Goal: Transaction & Acquisition: Purchase product/service

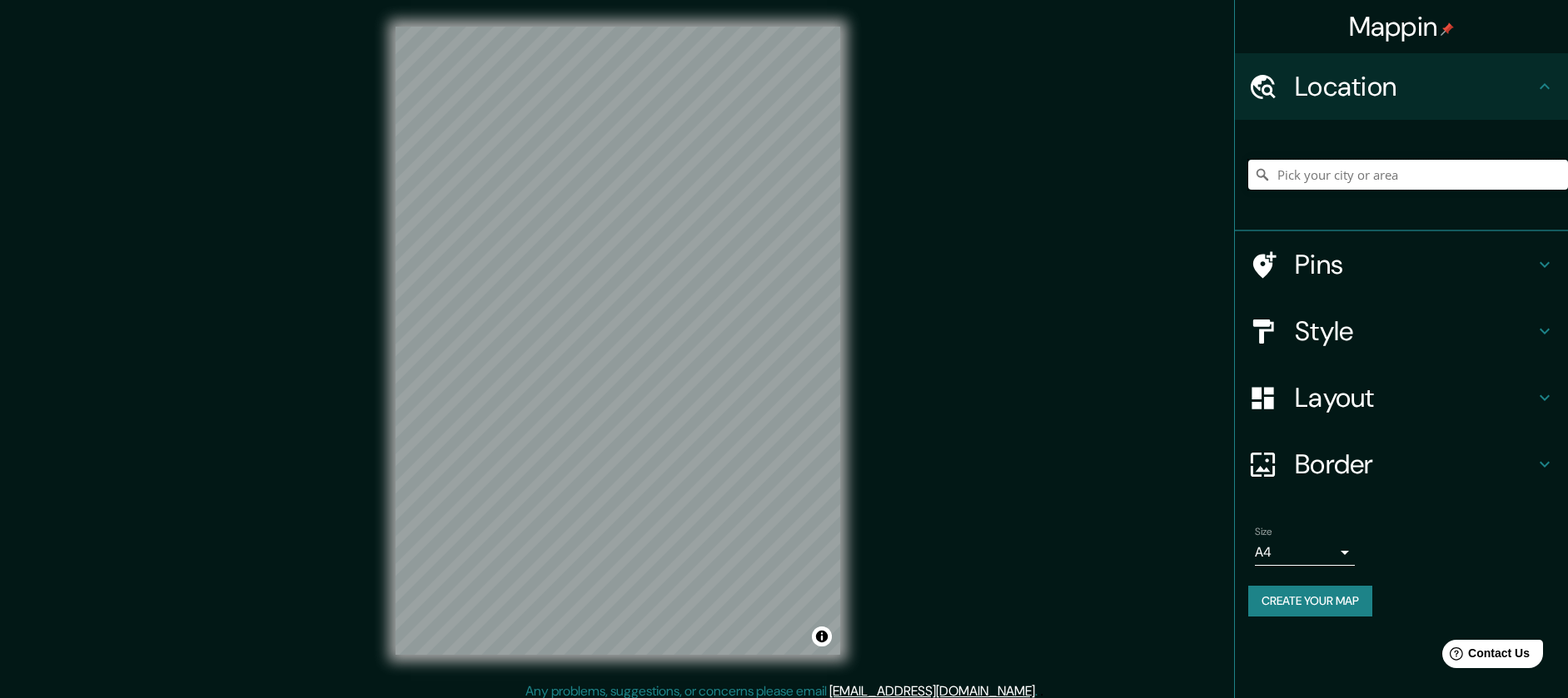
click at [1358, 182] on input "Pick your city or area" at bounding box center [1407, 175] width 319 height 30
click at [1353, 176] on input "Culiacán, [GEOGRAPHIC_DATA], [GEOGRAPHIC_DATA]" at bounding box center [1407, 175] width 319 height 30
drag, startPoint x: 1428, startPoint y: 183, endPoint x: 1220, endPoint y: 195, distance: 208.3
click at [1217, 195] on div "Mappin Location Culiacán, Sinaloa, México Pins Style Layout Border Choose a bor…" at bounding box center [784, 354] width 1568 height 708
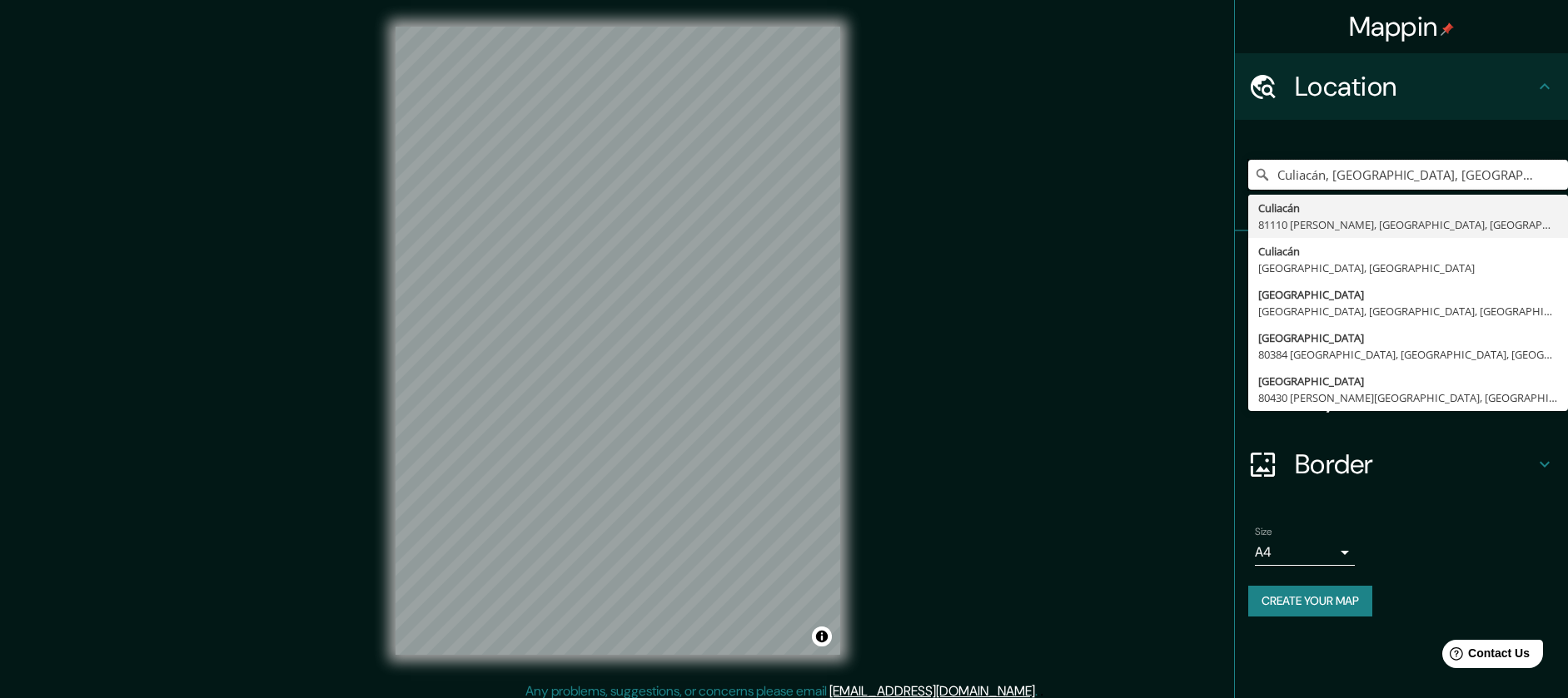
drag, startPoint x: 1479, startPoint y: 174, endPoint x: 1084, endPoint y: 147, distance: 395.9
click at [1084, 147] on div "Mappin Location Culiacán, Sinaloa, MéxicoA Culiacán 81110 Juan José Ríos, Sinal…" at bounding box center [784, 354] width 1568 height 708
click at [1278, 179] on input "AQUILES SERDAN CULIACAN SINAL" at bounding box center [1407, 175] width 319 height 30
type input "Avenida Aquiles Serdán, 80059 Culiacán, Sinaloa, México"
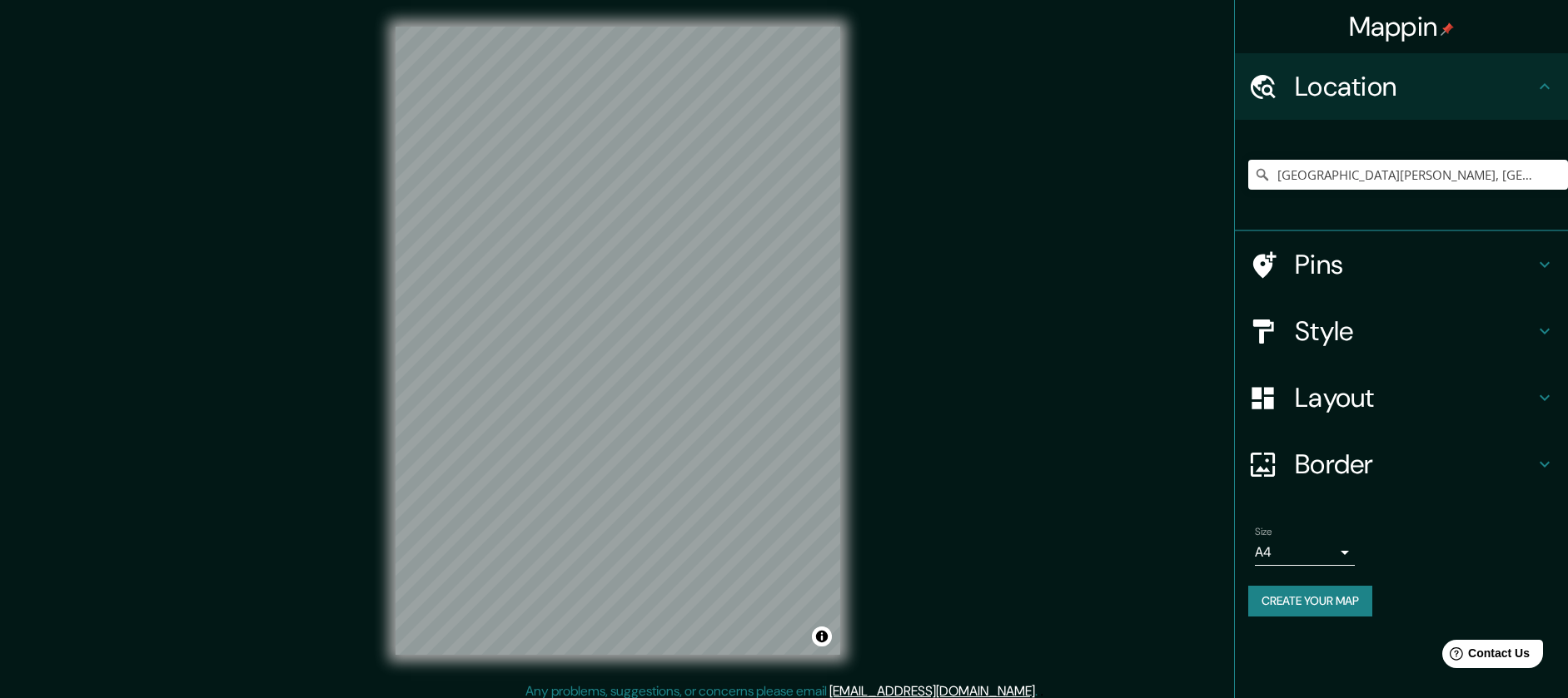
click at [1404, 287] on div "Pins" at bounding box center [1401, 264] width 333 height 67
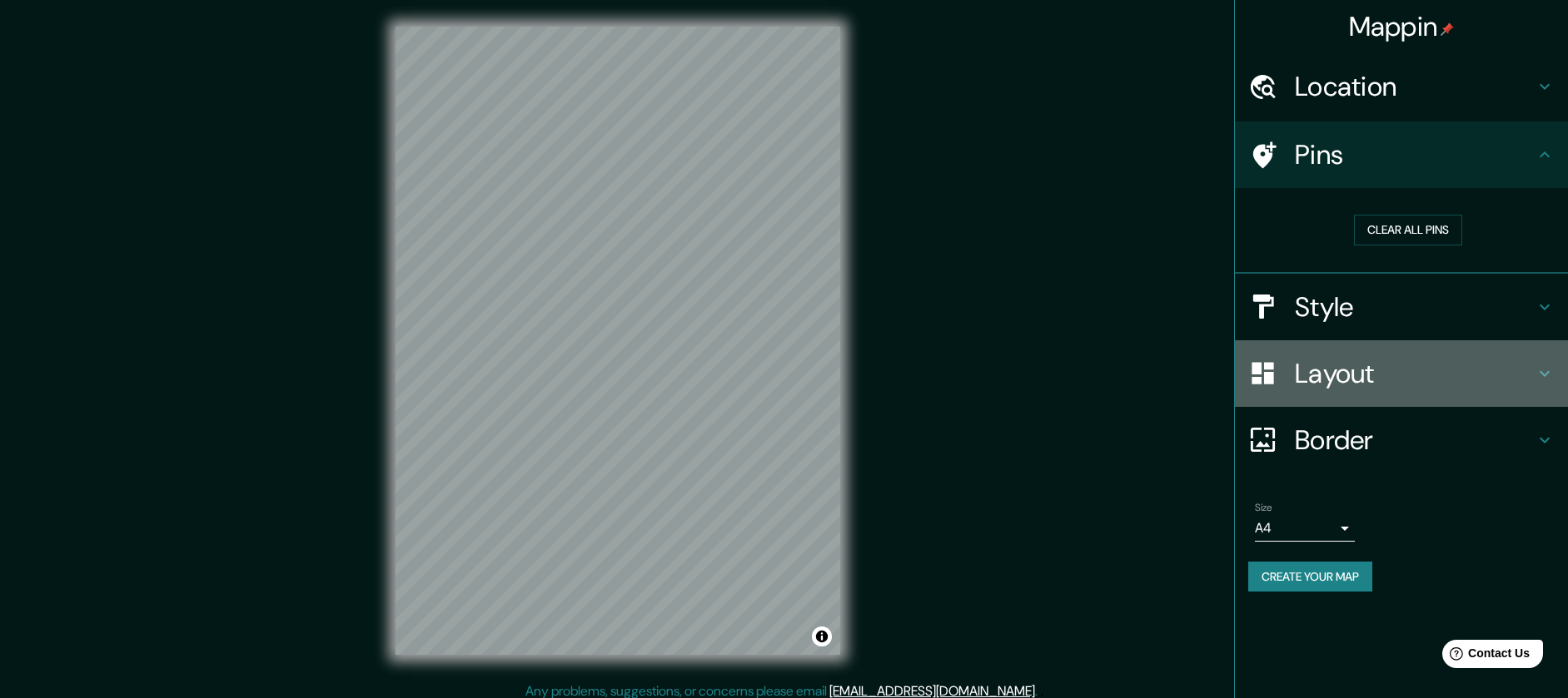
click at [1380, 340] on div "Layout" at bounding box center [1401, 373] width 333 height 67
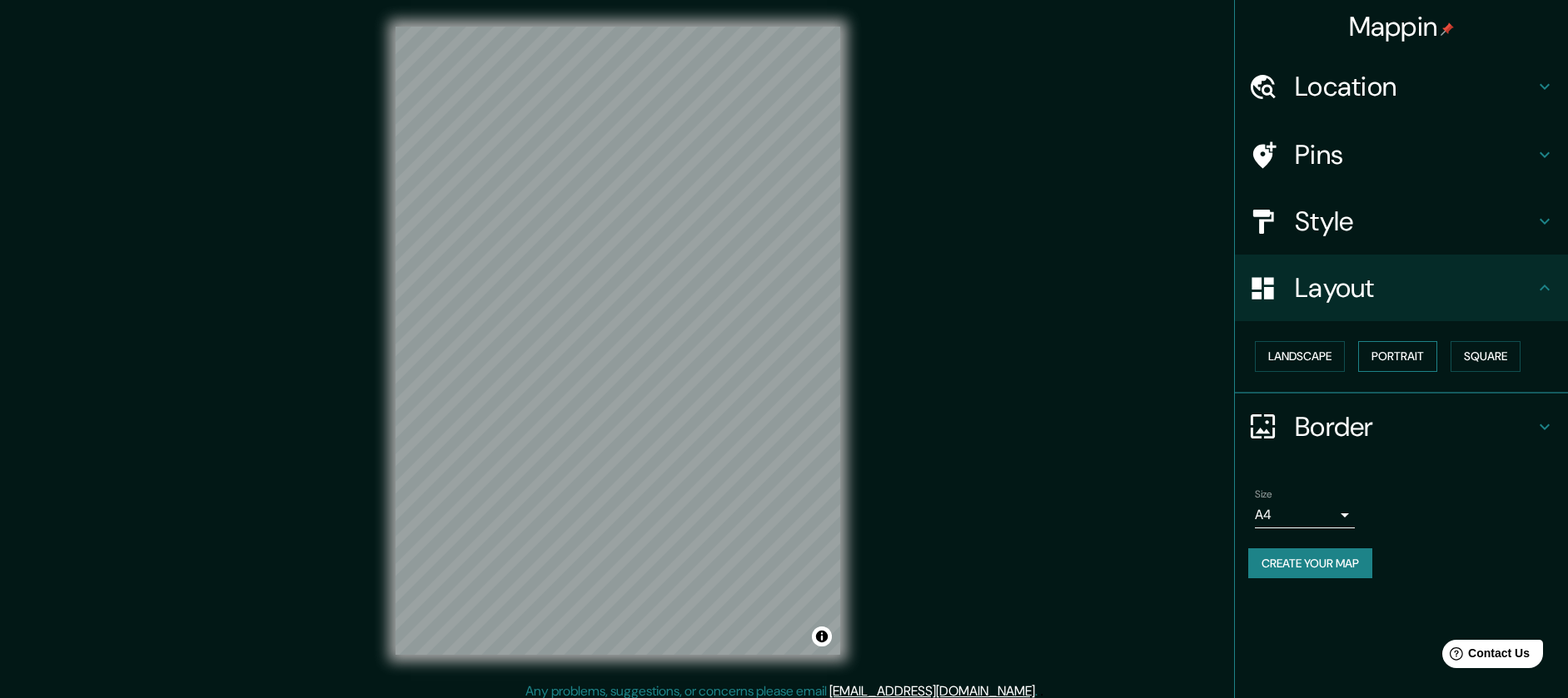
click at [1419, 345] on button "Portrait" at bounding box center [1397, 356] width 79 height 31
click at [1488, 355] on button "Square" at bounding box center [1485, 356] width 70 height 31
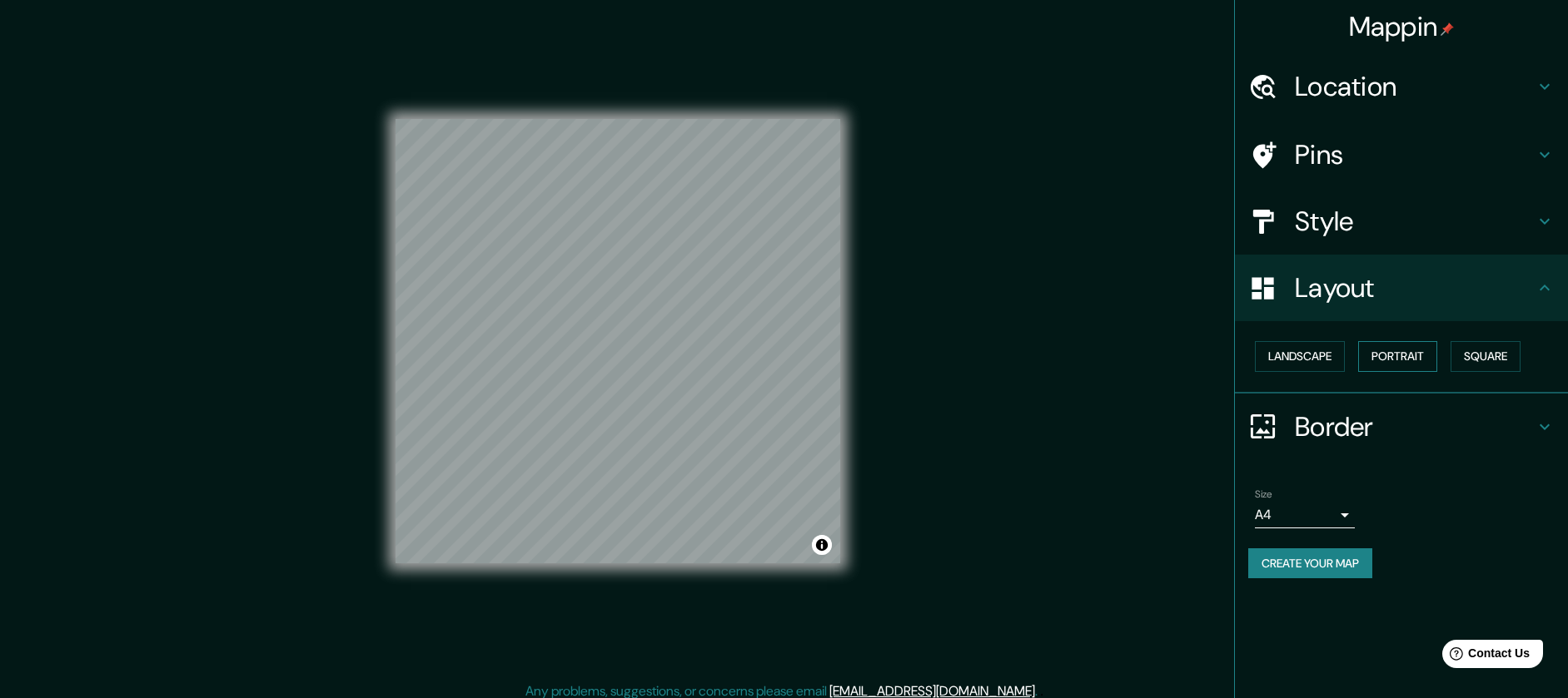
click at [1360, 353] on button "Portrait" at bounding box center [1397, 356] width 79 height 31
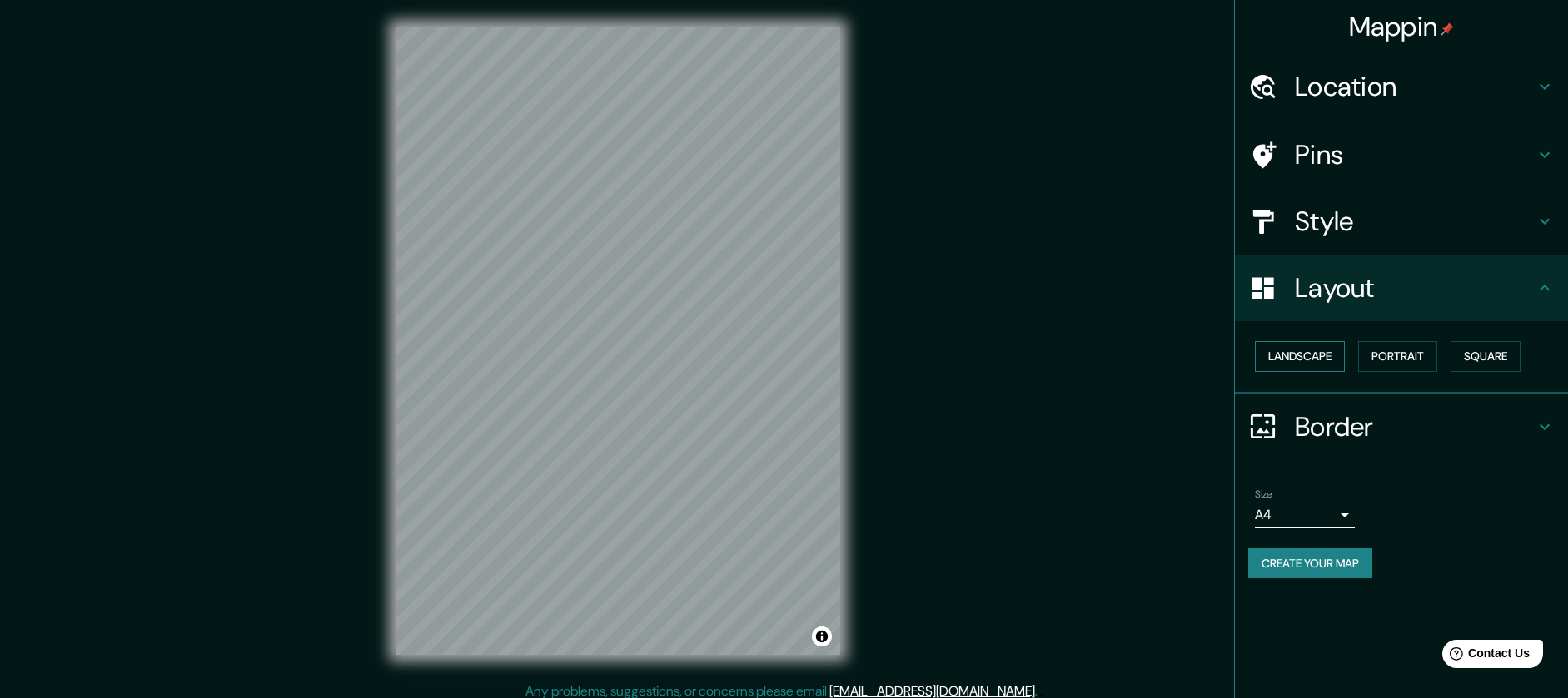
click at [1339, 353] on button "Landscape" at bounding box center [1300, 356] width 90 height 31
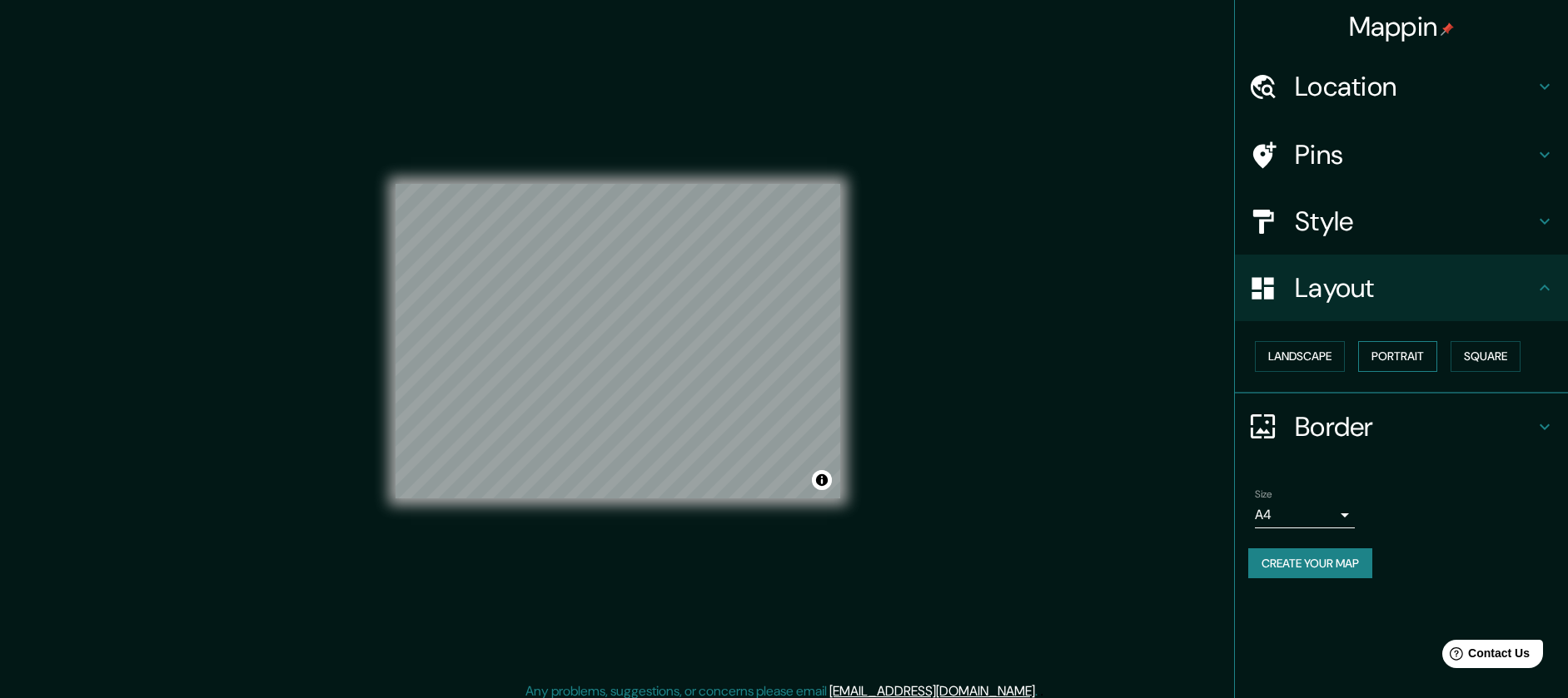
click at [1414, 360] on button "Portrait" at bounding box center [1397, 356] width 79 height 31
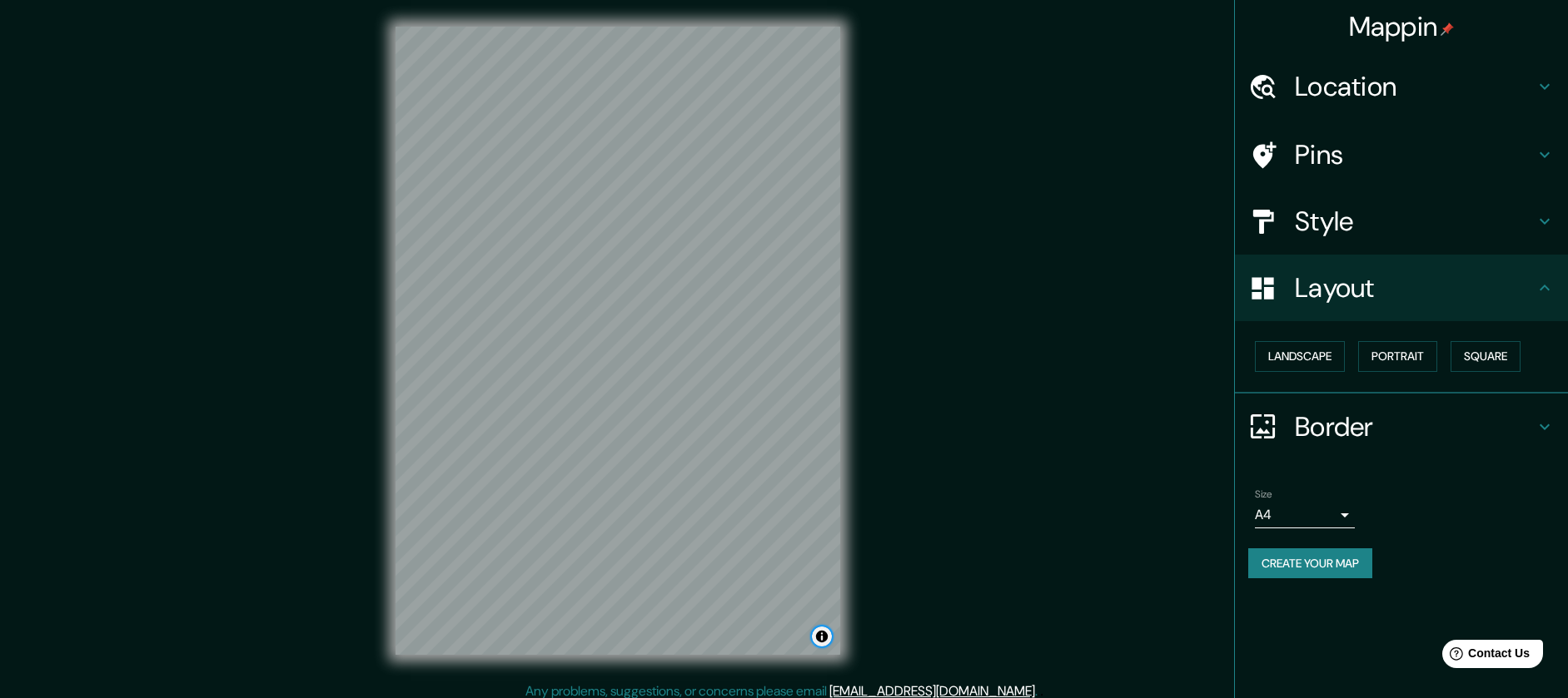
click at [826, 639] on button "Toggle attribution" at bounding box center [821, 636] width 20 height 20
click at [827, 639] on button "Toggle attribution" at bounding box center [821, 636] width 20 height 20
click at [1491, 364] on button "Square" at bounding box center [1485, 356] width 70 height 31
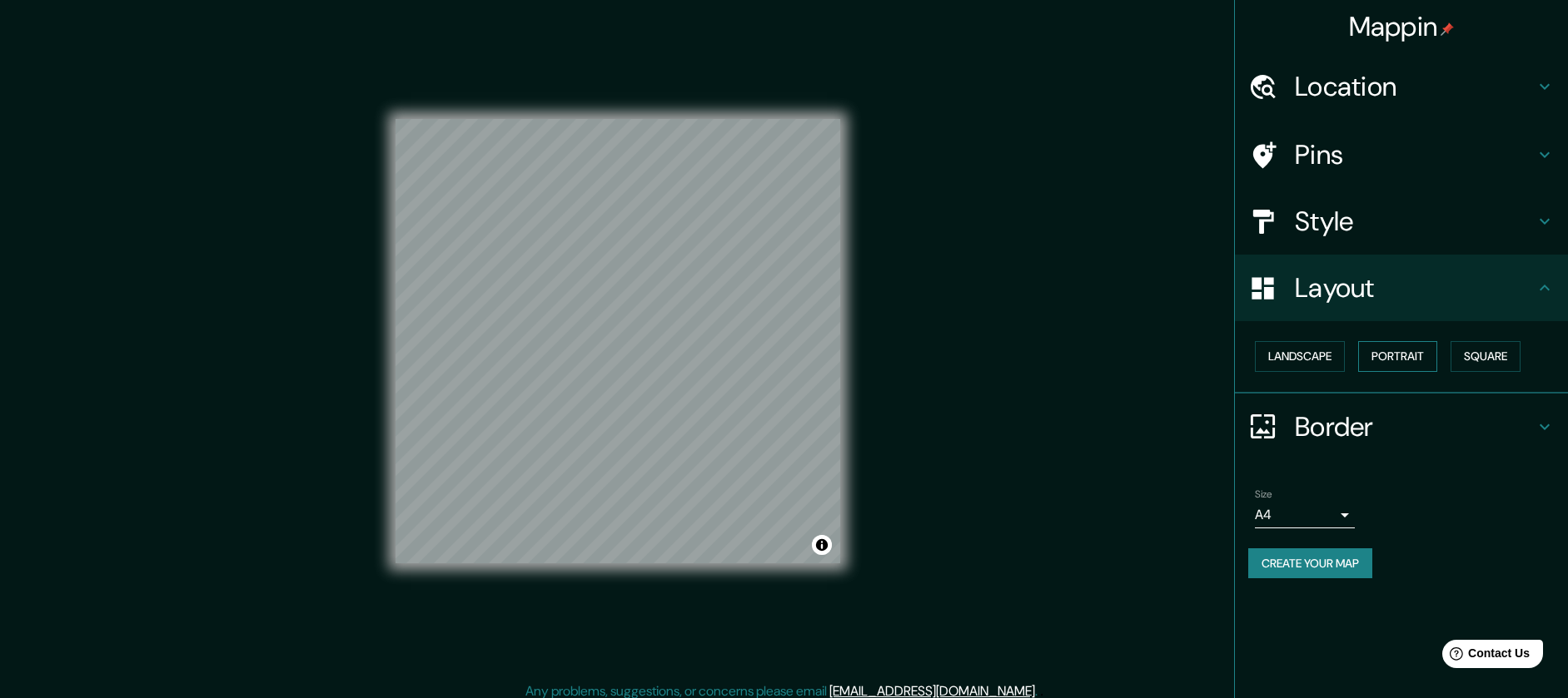
click at [1423, 349] on button "Portrait" at bounding box center [1397, 356] width 79 height 31
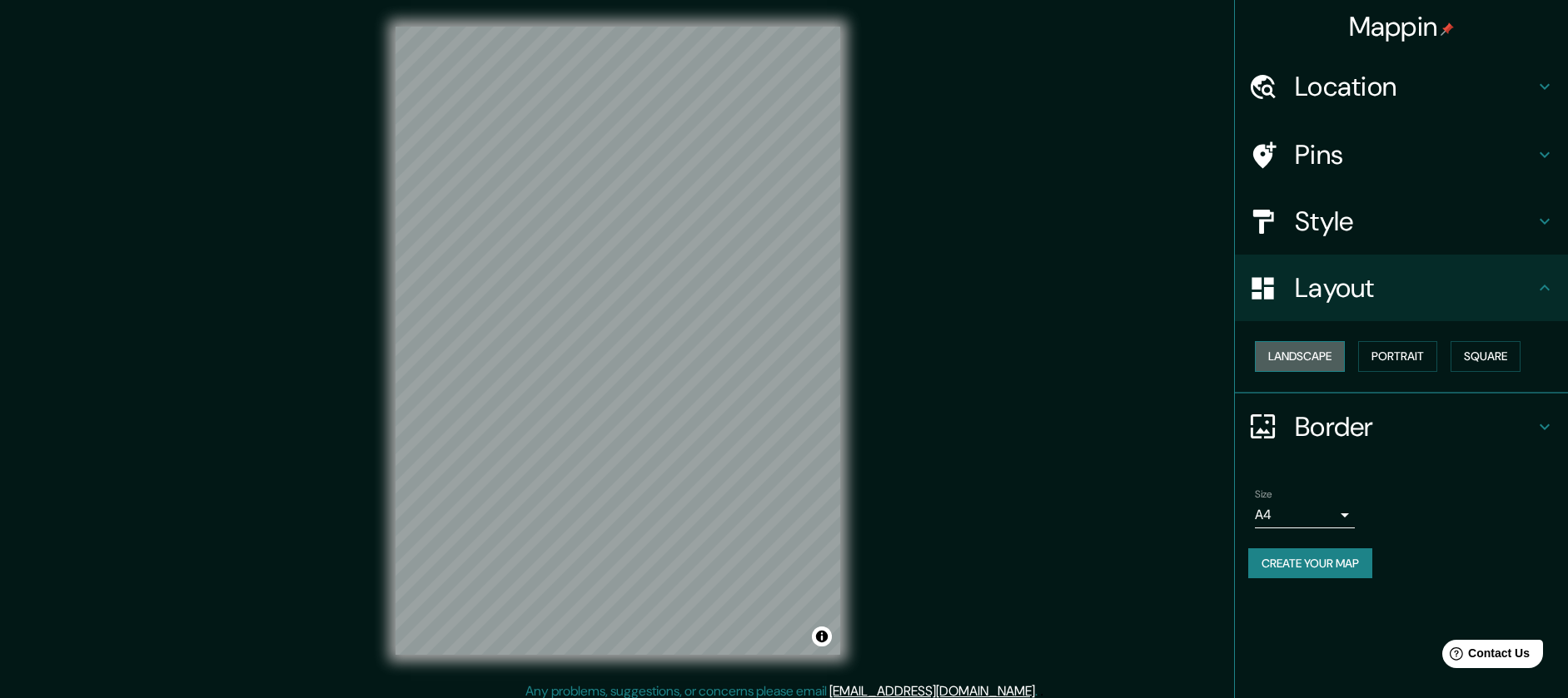
click at [1306, 351] on button "Landscape" at bounding box center [1300, 356] width 90 height 31
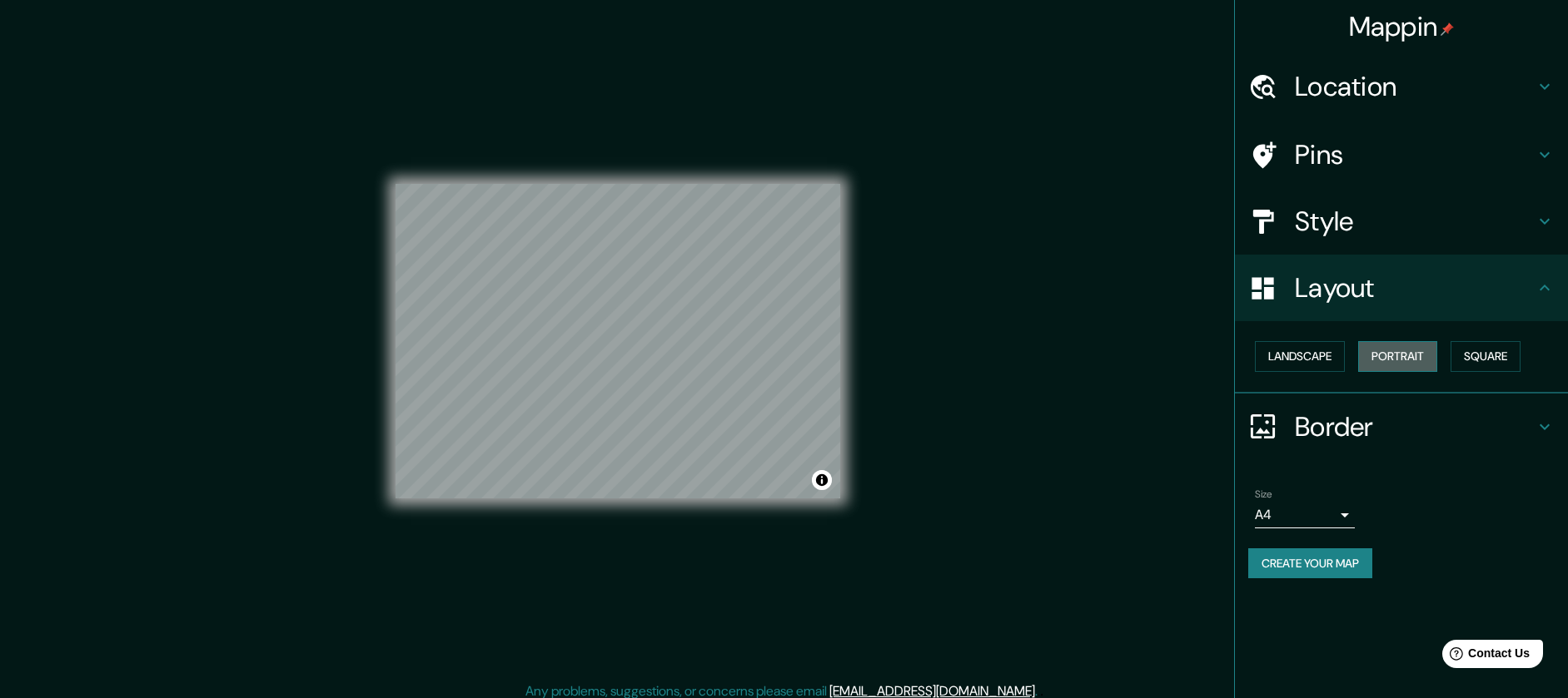
click at [1386, 353] on button "Portrait" at bounding box center [1397, 356] width 79 height 31
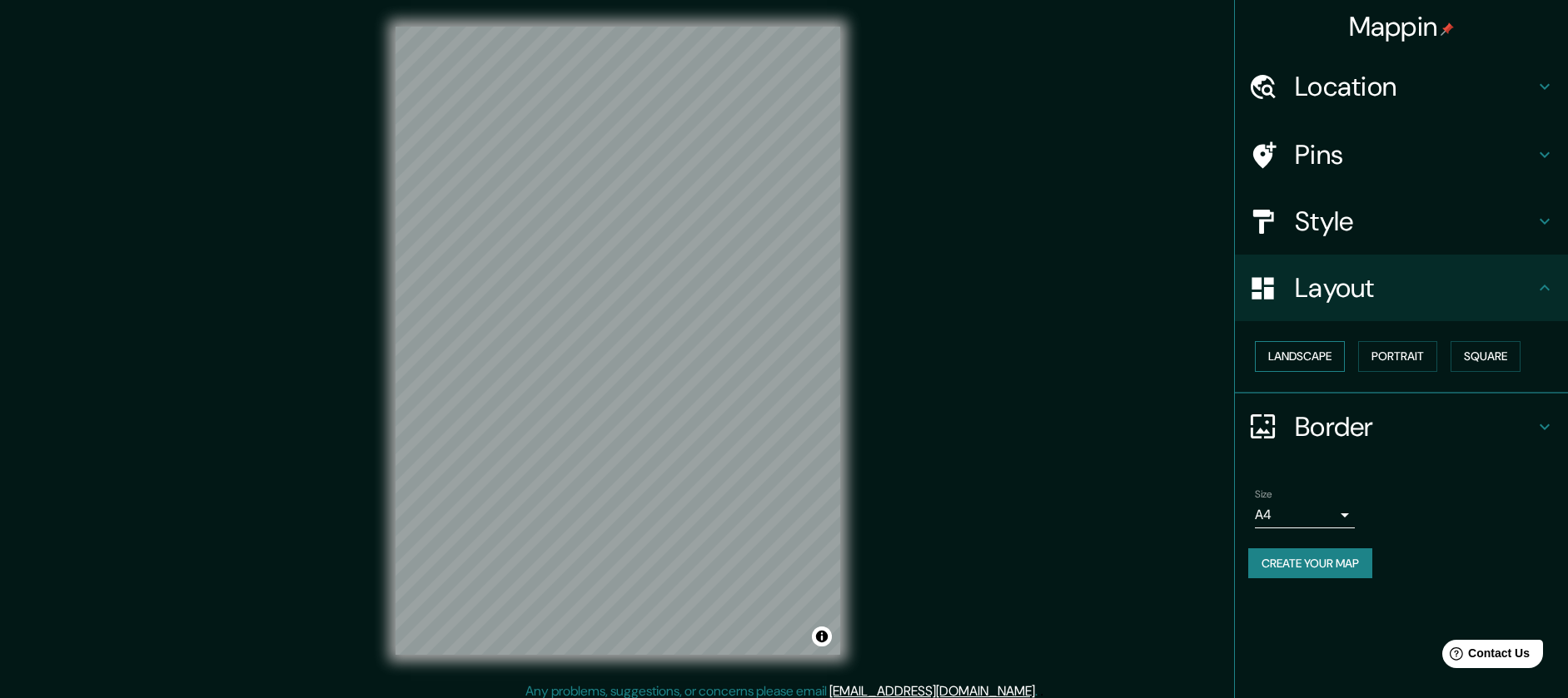
click at [1300, 354] on button "Landscape" at bounding box center [1300, 356] width 90 height 31
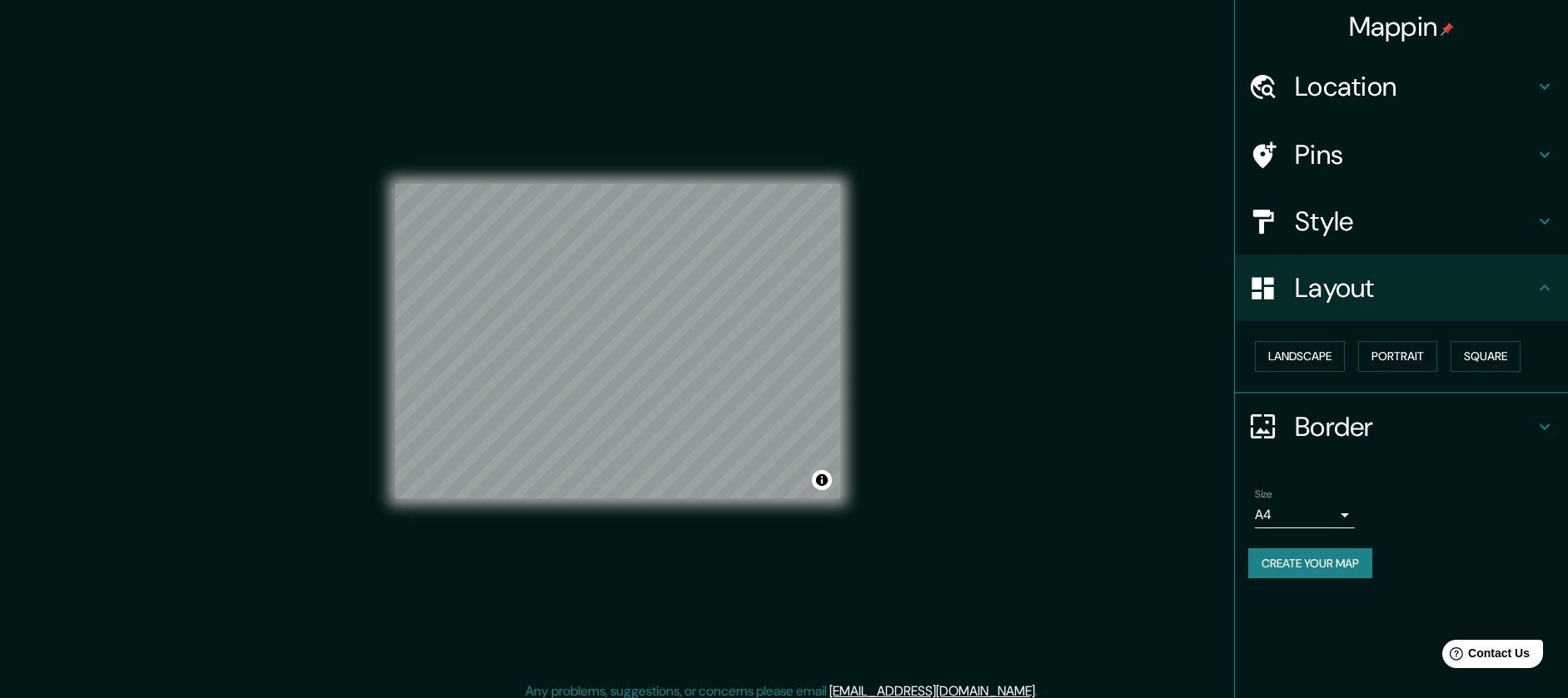
click at [1287, 516] on body "Mappin Location Avenida Aquiles Serdán, 80059 Culiacán, Sinaloa, México Pins St…" at bounding box center [784, 349] width 1568 height 698
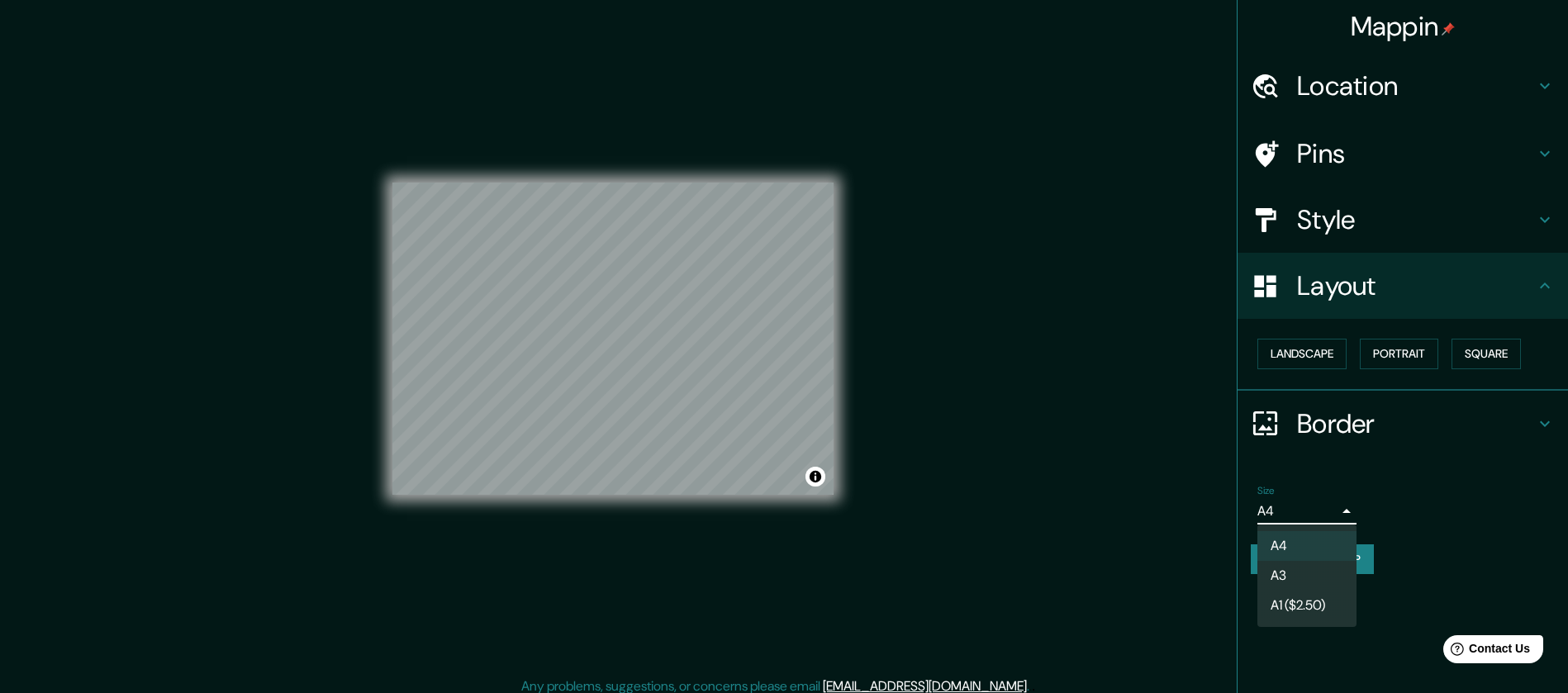
click at [1307, 569] on li "A3" at bounding box center [1306, 575] width 99 height 30
click at [1298, 523] on body "Mappin Location Avenida Aquiles Serdán, 80059 Culiacán, Sinaloa, México Pins St…" at bounding box center [784, 346] width 1568 height 693
click at [1298, 538] on li "A4" at bounding box center [1306, 546] width 99 height 30
type input "single"
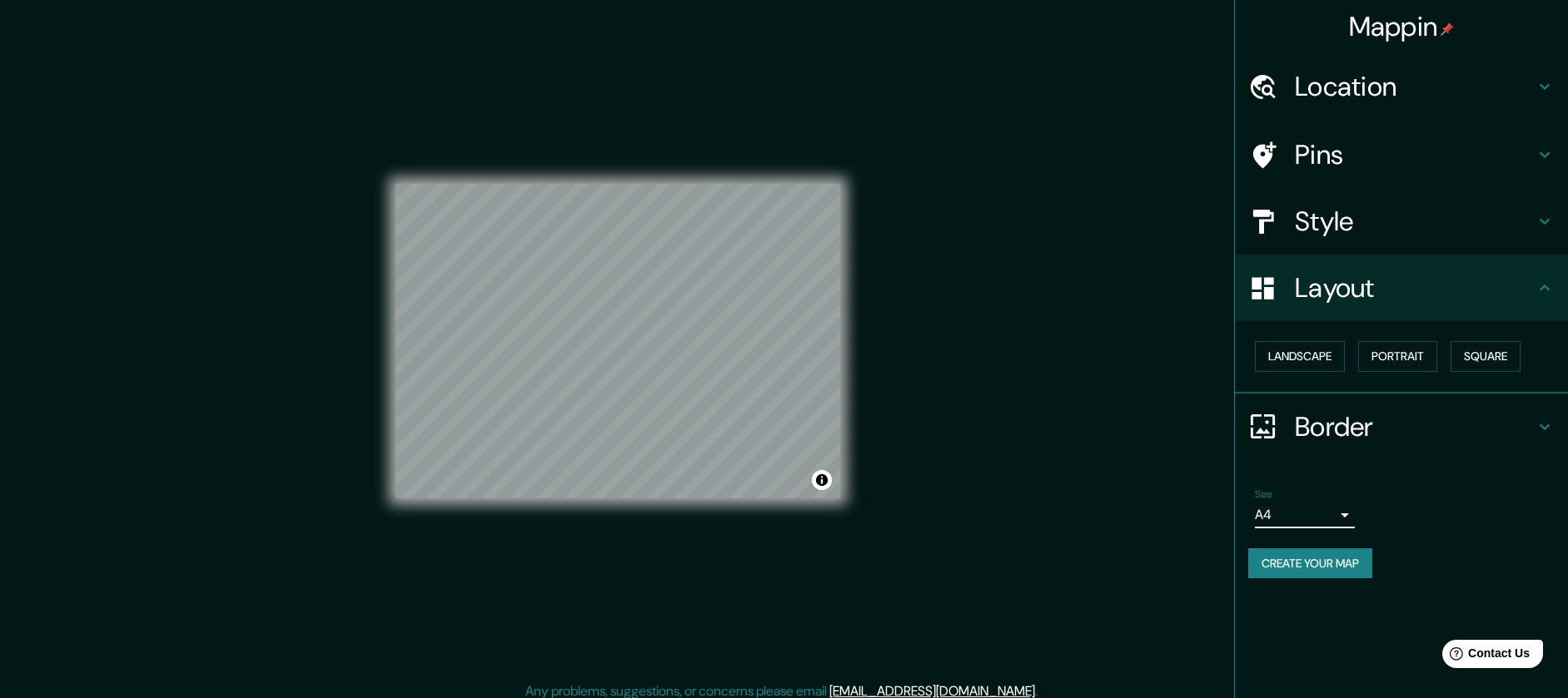
click at [1298, 567] on button "Create your map" at bounding box center [1309, 564] width 124 height 31
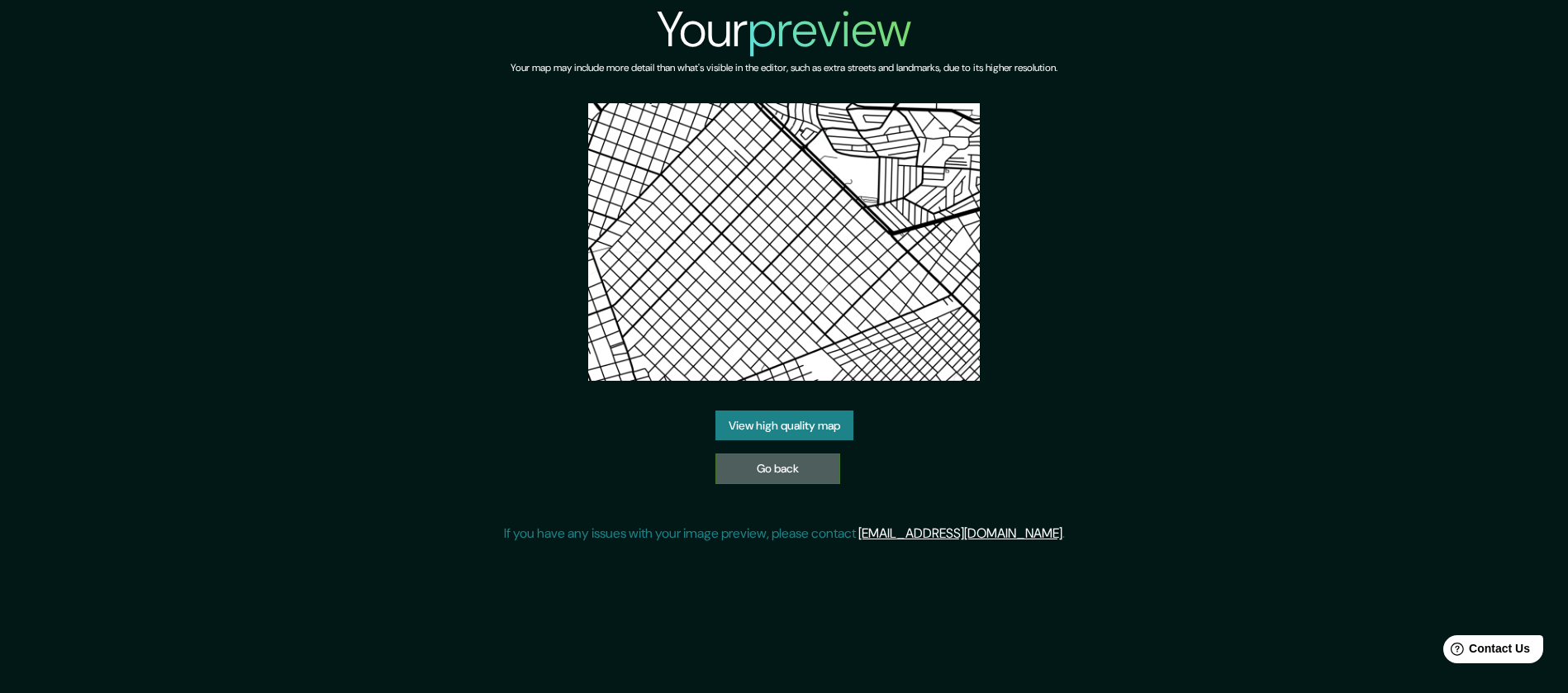
click at [769, 471] on link "Go back" at bounding box center [777, 469] width 125 height 31
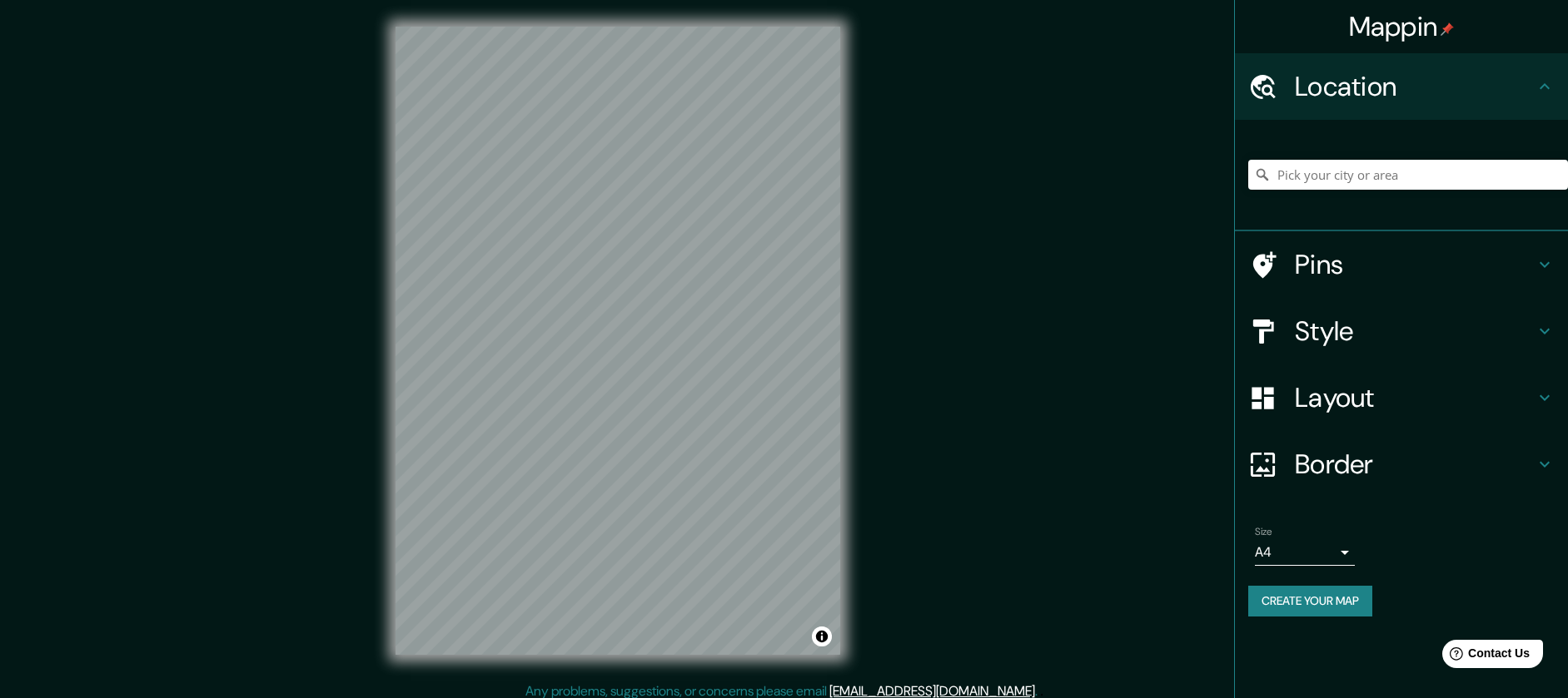
click at [1065, 375] on div "Mappin Location Pins Style Layout Border Choose a border. Hint : you can make l…" at bounding box center [784, 354] width 1568 height 708
click at [1389, 161] on input "Pick your city or area" at bounding box center [1407, 175] width 319 height 30
type input "Culiacán, [GEOGRAPHIC_DATA], [GEOGRAPHIC_DATA]"
click at [1336, 419] on div "Layout" at bounding box center [1401, 397] width 333 height 67
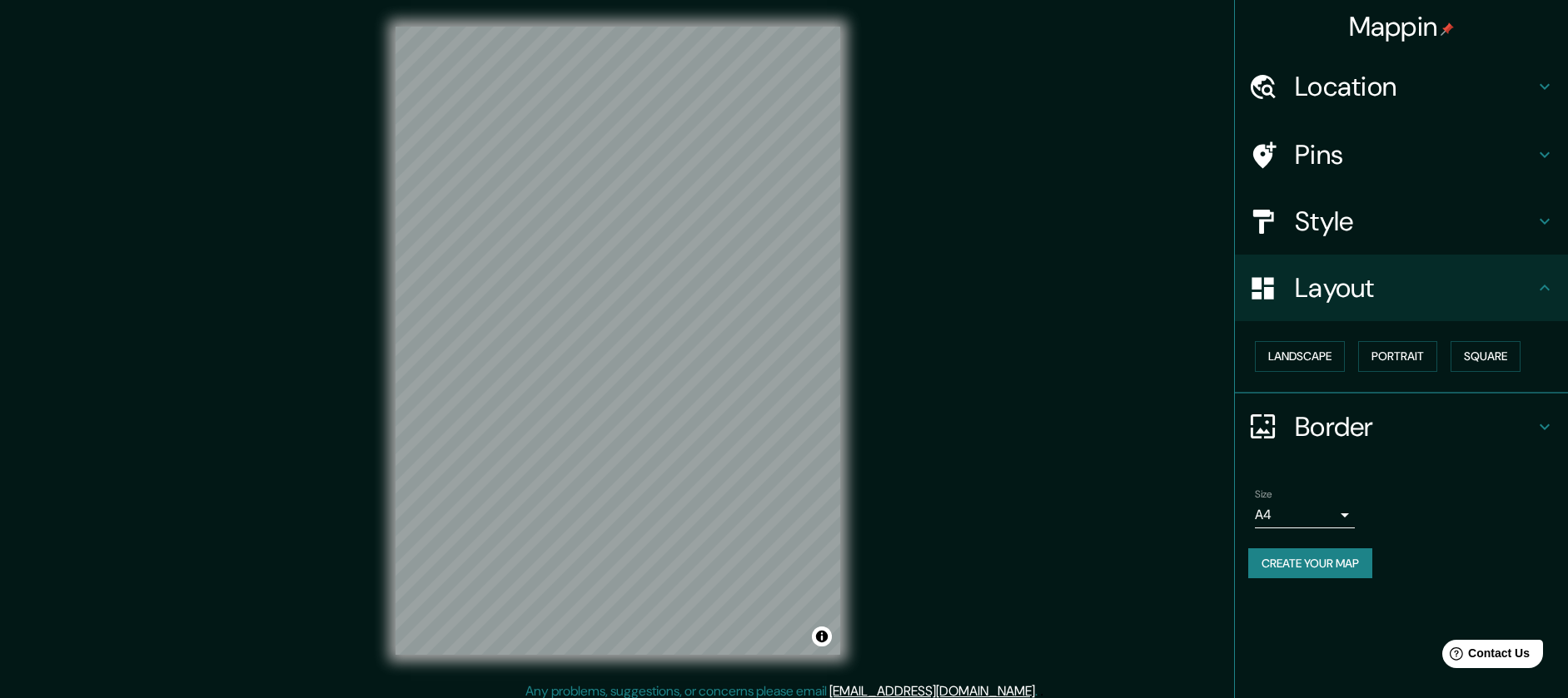
click at [1331, 413] on h4 "Border" at bounding box center [1414, 426] width 240 height 33
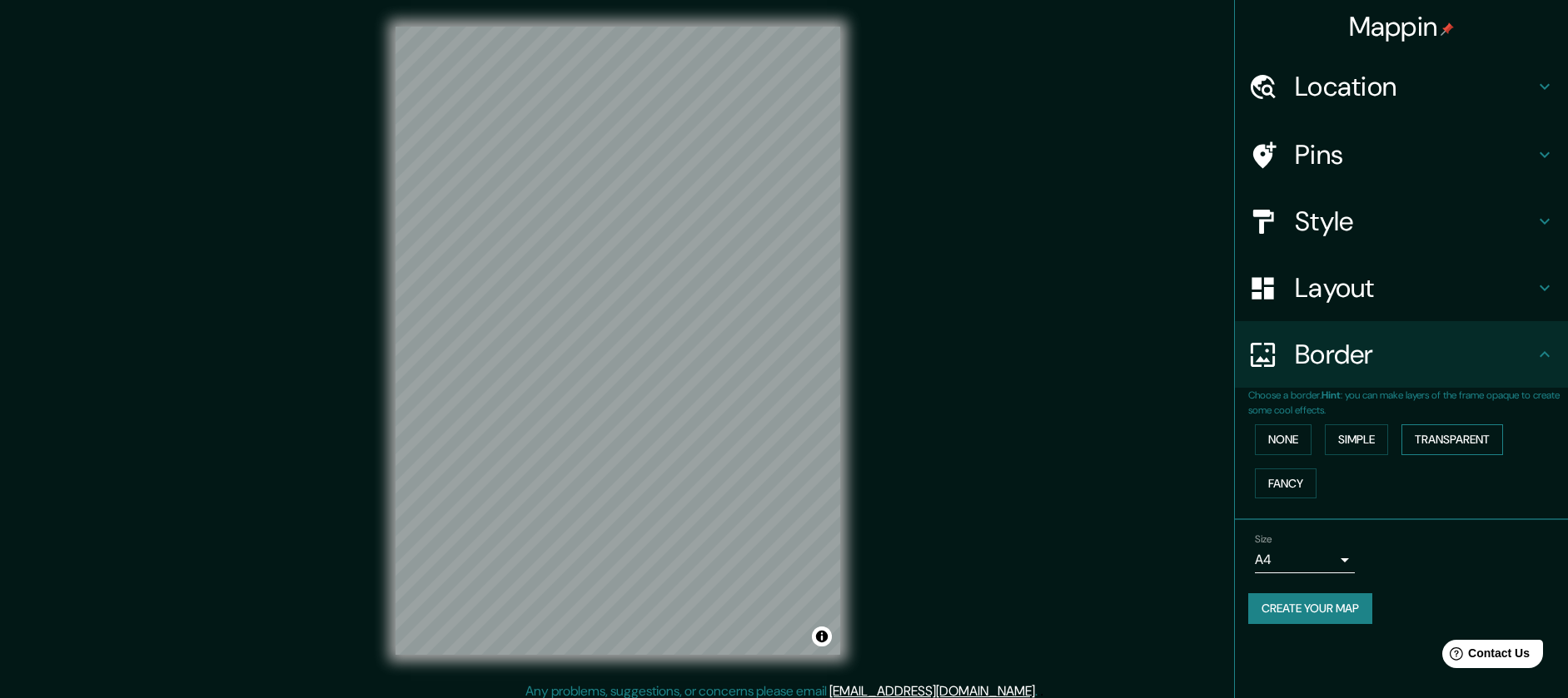
click at [1415, 439] on button "Transparent" at bounding box center [1451, 440] width 101 height 31
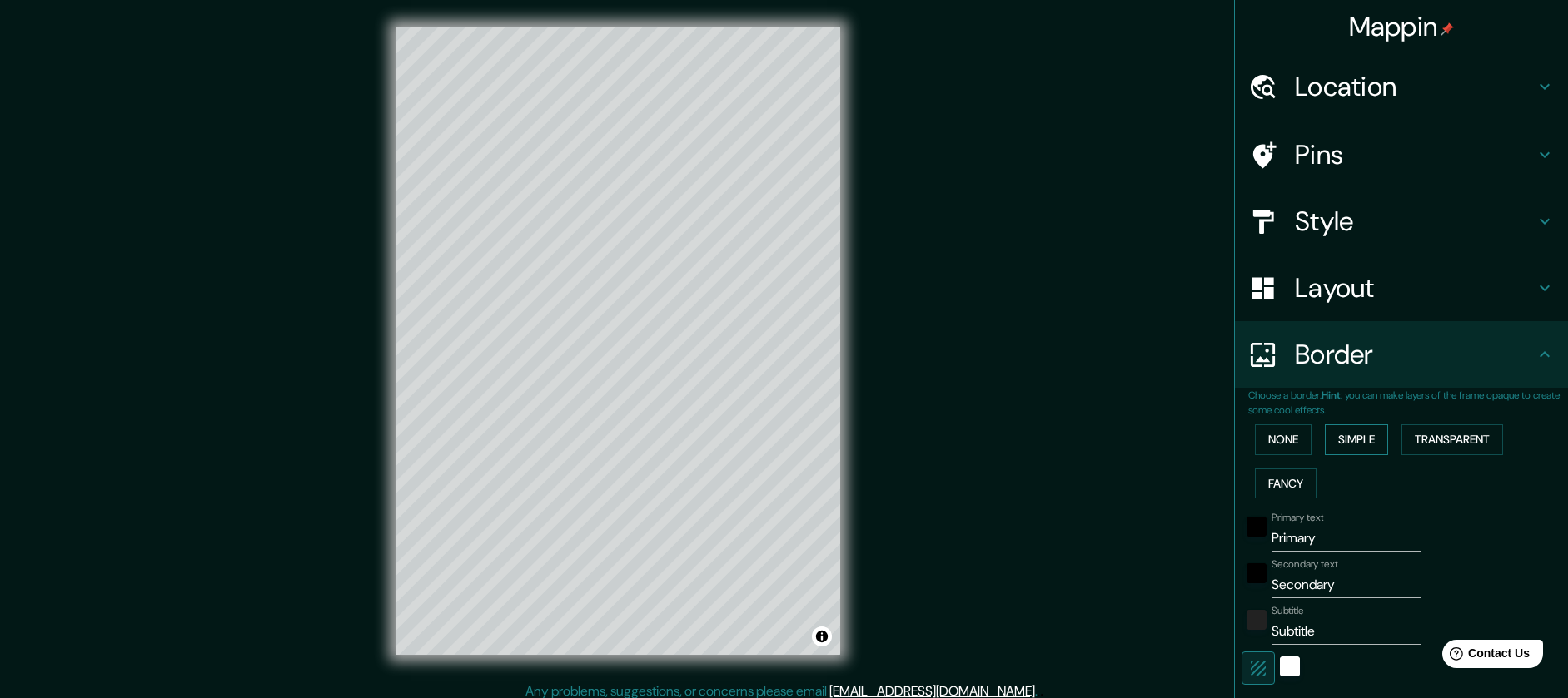
click at [1361, 444] on button "Simple" at bounding box center [1356, 440] width 63 height 31
click at [1312, 444] on div "None Simple Transparent Fancy" at bounding box center [1407, 461] width 319 height 87
click at [1255, 451] on button "None" at bounding box center [1282, 440] width 56 height 31
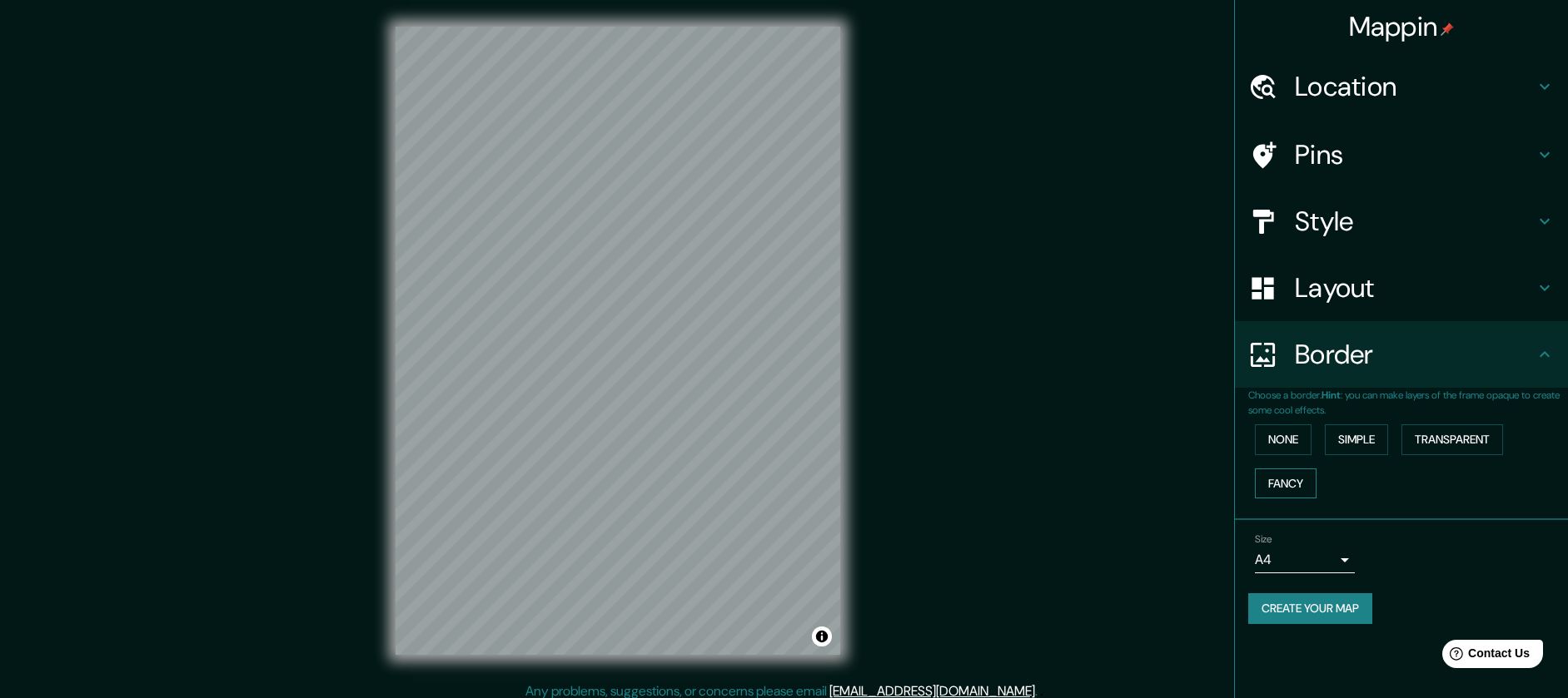
click at [1267, 472] on button "Fancy" at bounding box center [1285, 484] width 61 height 31
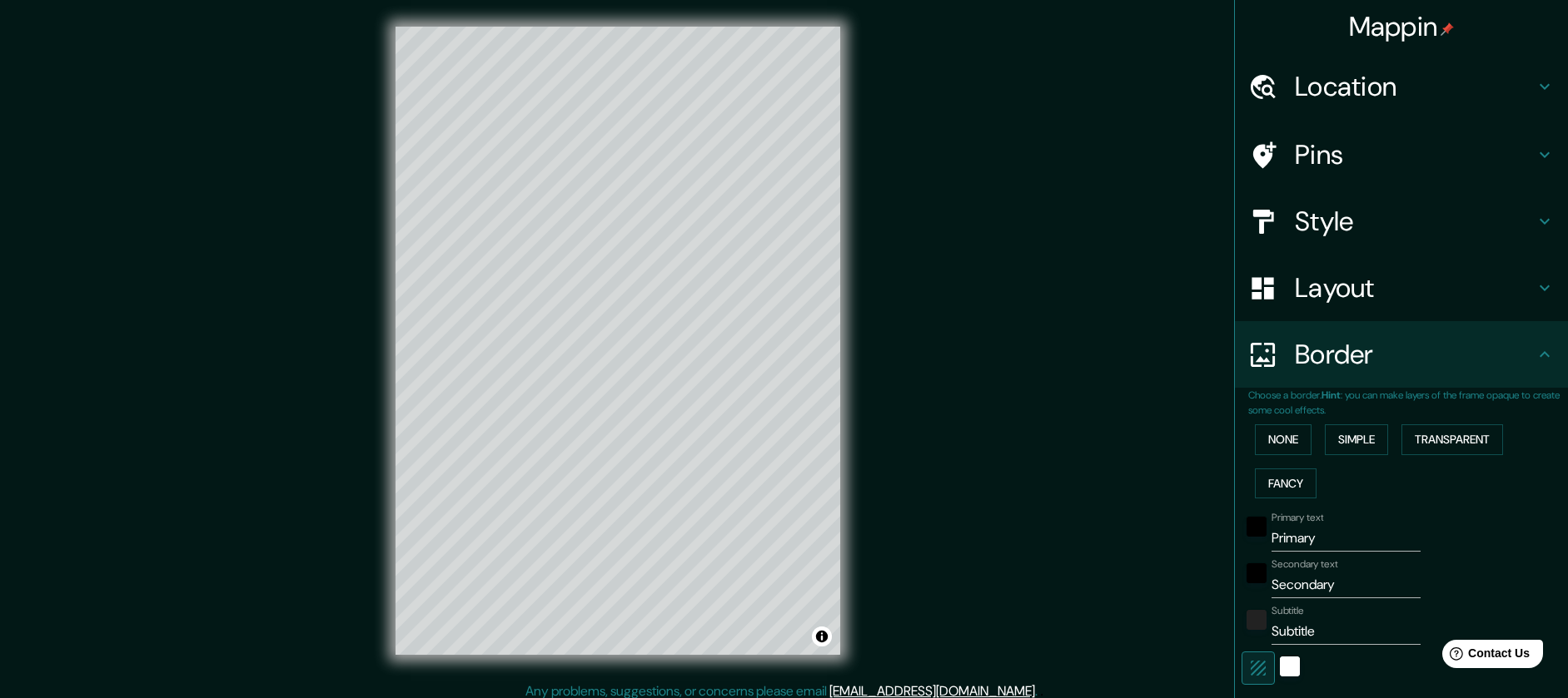
click at [1269, 423] on div "None Simple Transparent Fancy" at bounding box center [1407, 461] width 319 height 87
click at [1294, 443] on button "None" at bounding box center [1282, 440] width 56 height 31
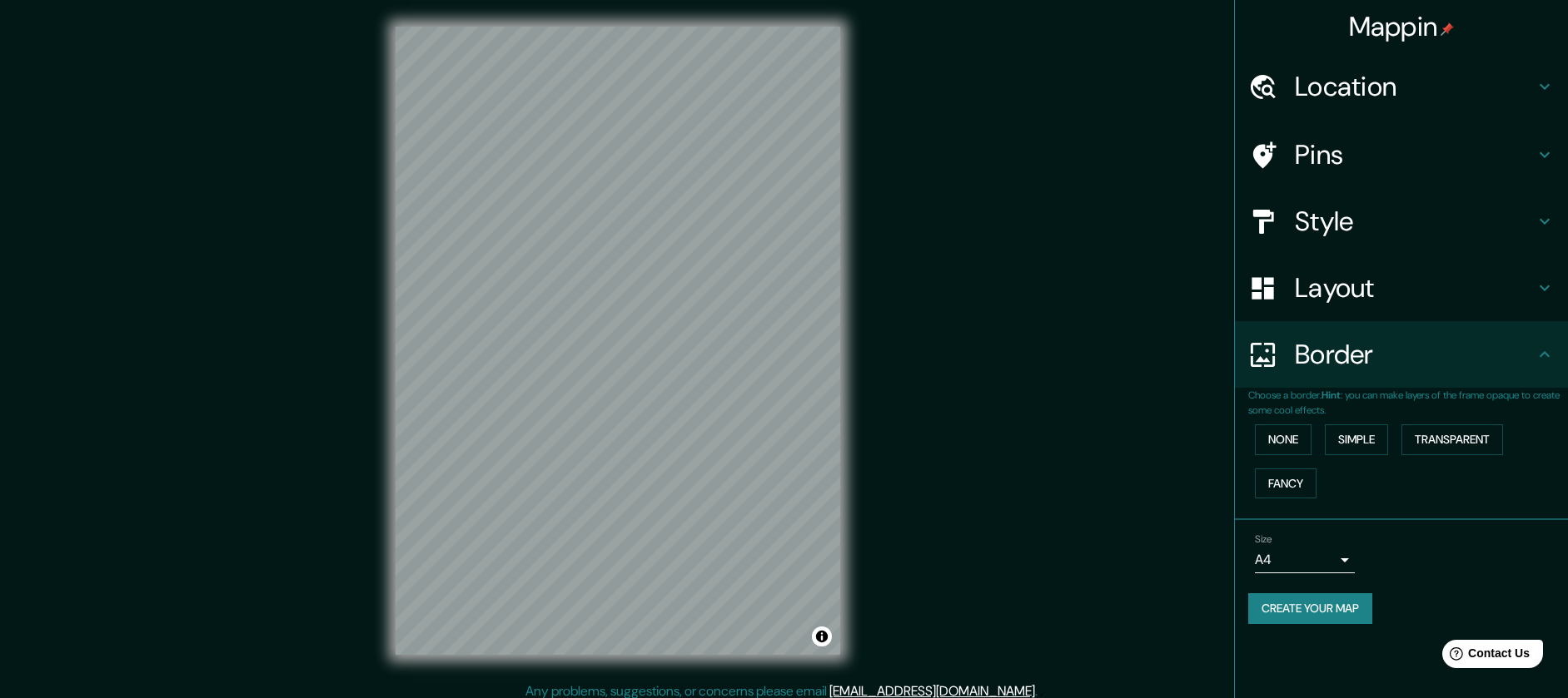
click at [1355, 298] on h4 "Layout" at bounding box center [1414, 288] width 240 height 33
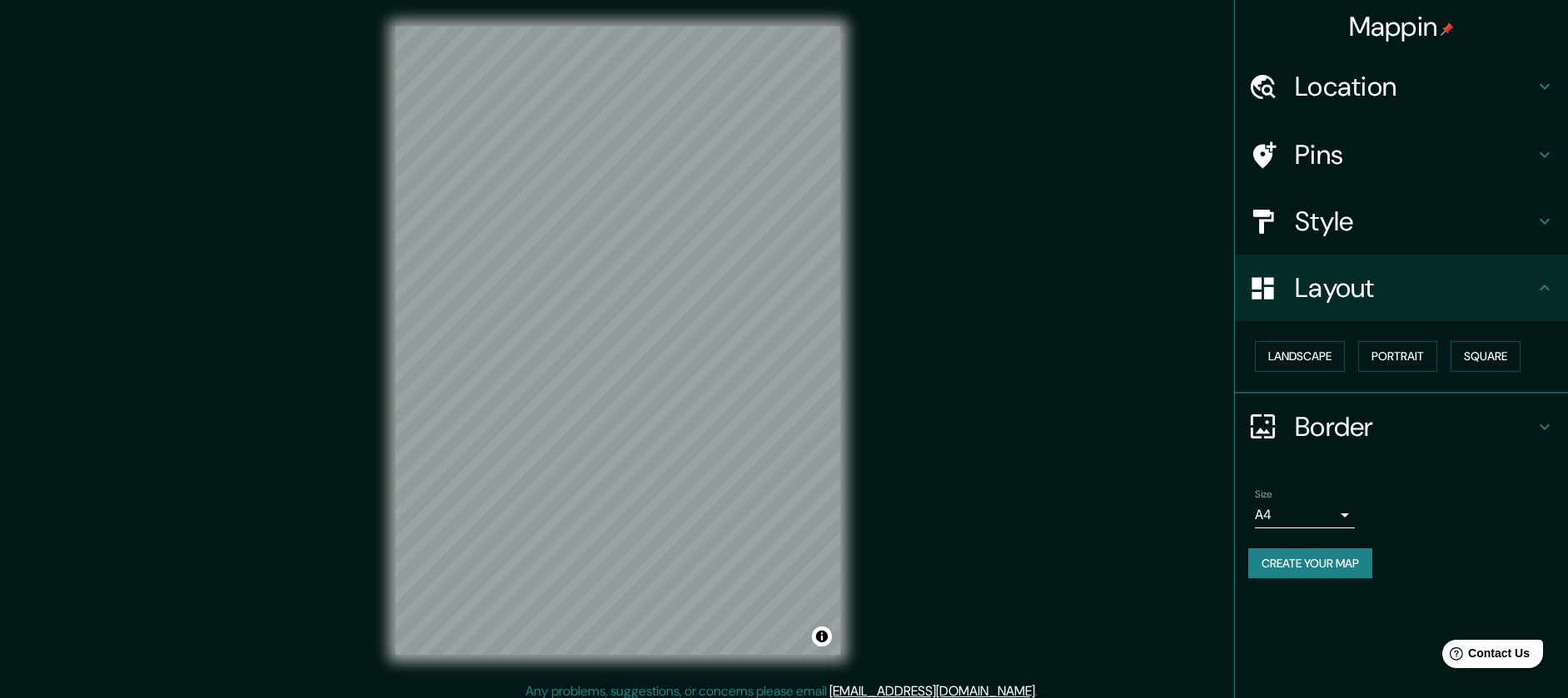
click at [1432, 372] on div "Landscape [GEOGRAPHIC_DATA]" at bounding box center [1407, 356] width 319 height 44
click at [1415, 354] on button "Portrait" at bounding box center [1397, 356] width 79 height 31
click at [1475, 356] on button "Square" at bounding box center [1485, 356] width 70 height 31
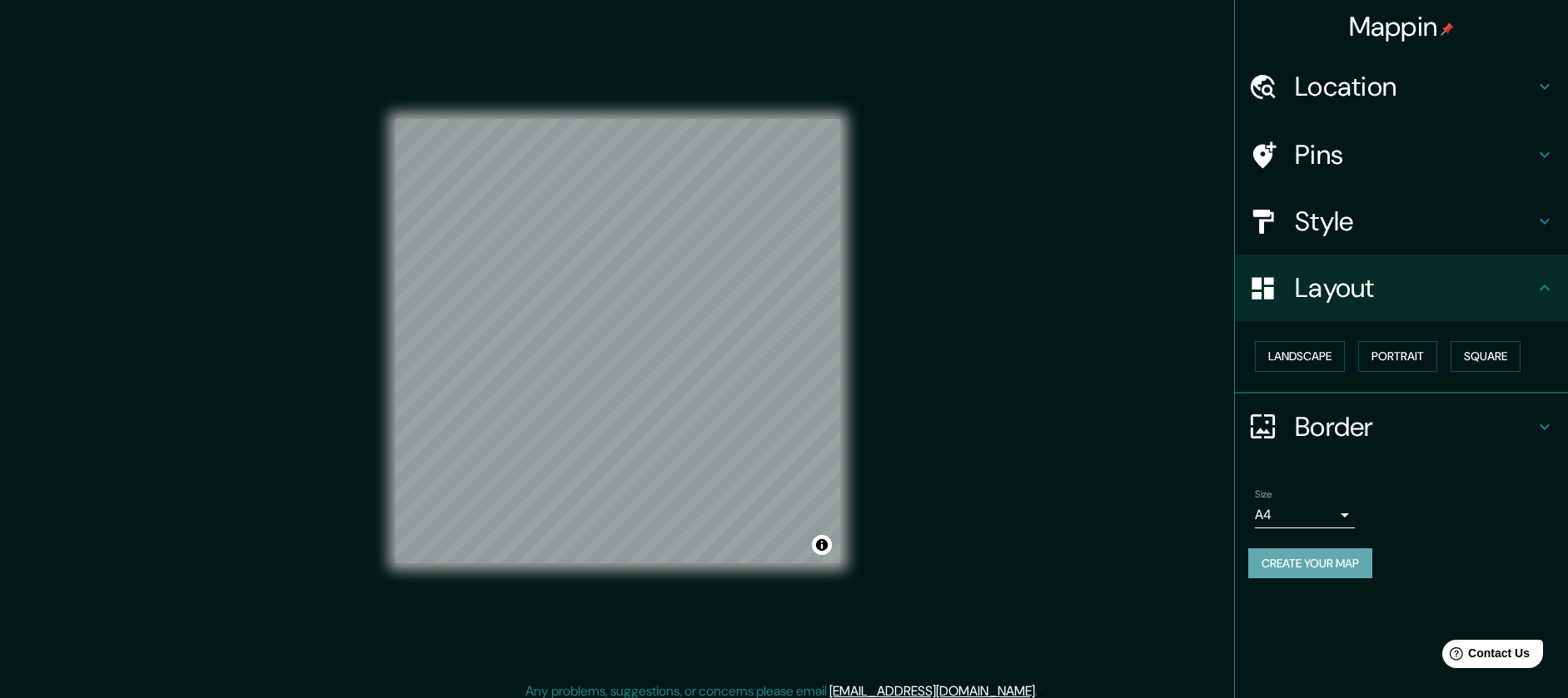
click at [1304, 556] on button "Create your map" at bounding box center [1309, 564] width 124 height 31
click at [1317, 565] on button "Create your map" at bounding box center [1309, 564] width 124 height 31
click at [1262, 512] on body "Mappin Location [GEOGRAPHIC_DATA], [GEOGRAPHIC_DATA], [GEOGRAPHIC_DATA] [GEOGRA…" at bounding box center [784, 349] width 1568 height 698
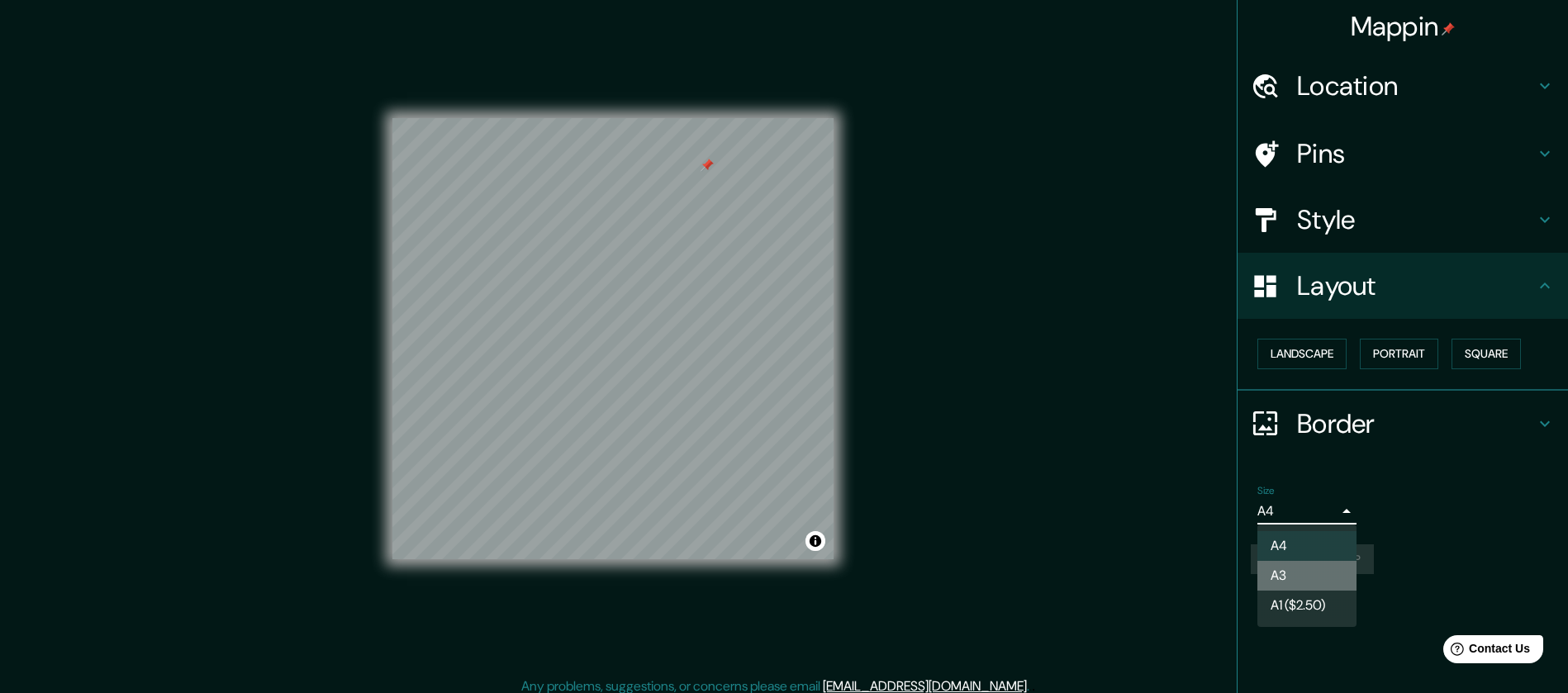
click at [1281, 574] on li "A3" at bounding box center [1306, 575] width 99 height 30
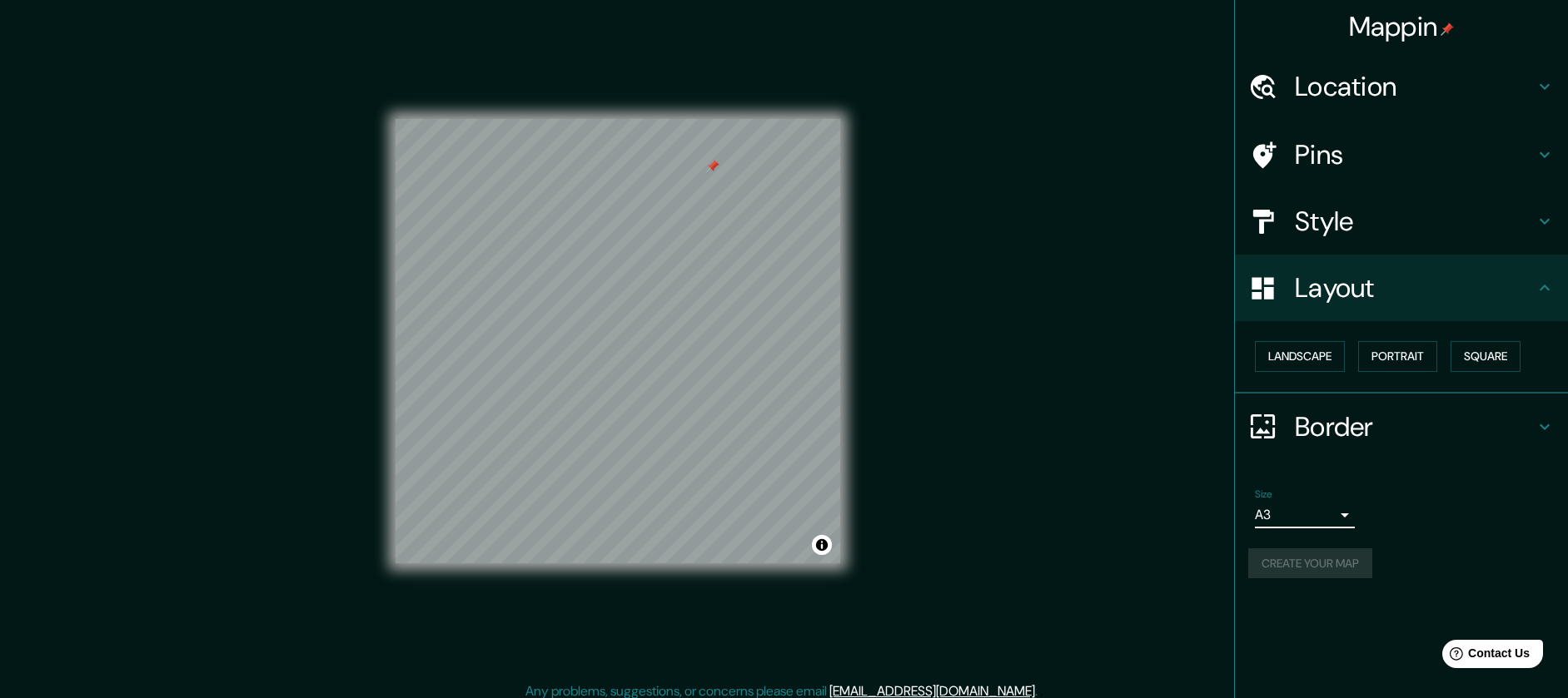
click at [1294, 523] on body "Mappin Location [GEOGRAPHIC_DATA], [GEOGRAPHIC_DATA], [GEOGRAPHIC_DATA] [GEOGRA…" at bounding box center [784, 349] width 1568 height 698
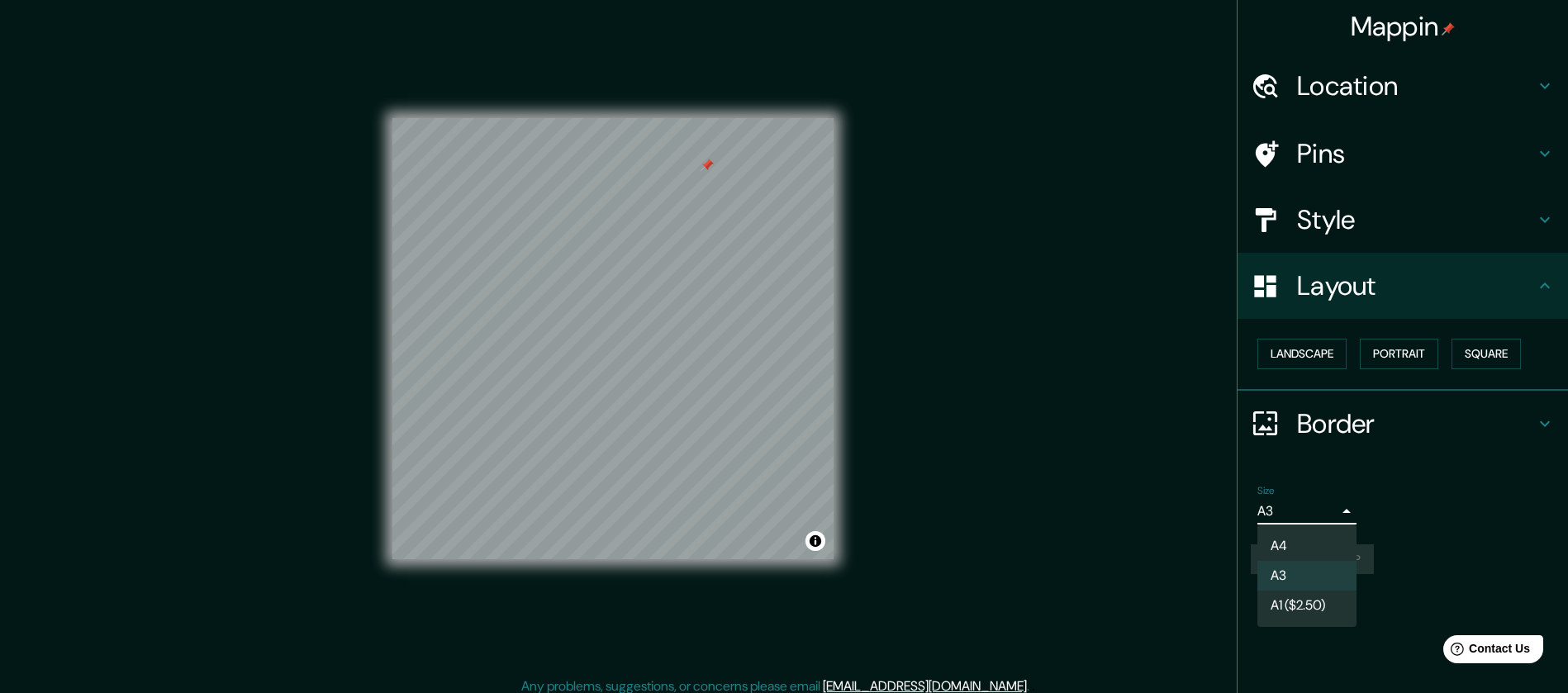
click at [1288, 544] on li "A4" at bounding box center [1306, 546] width 99 height 30
type input "single"
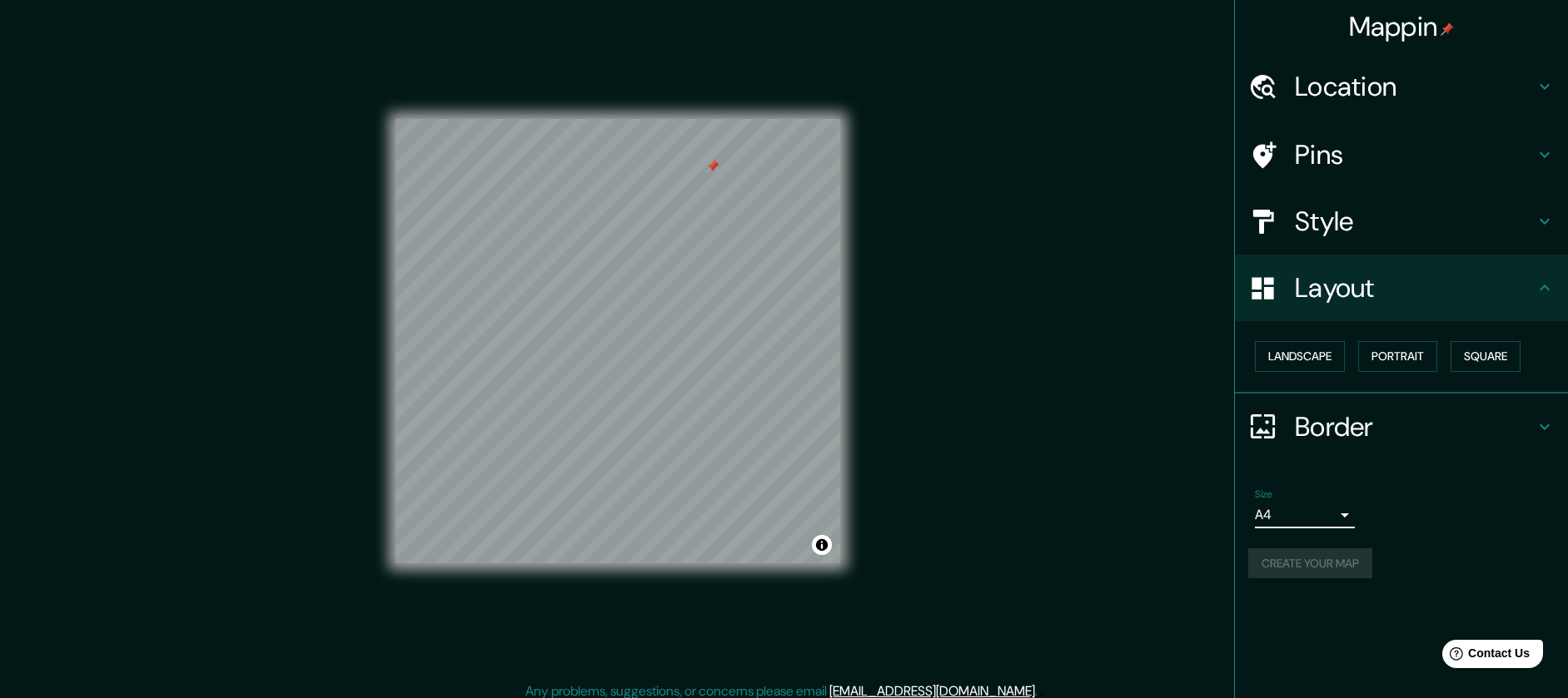
click at [1328, 567] on div "Create your map" at bounding box center [1401, 564] width 306 height 31
click at [1434, 357] on button "Portrait" at bounding box center [1397, 356] width 79 height 31
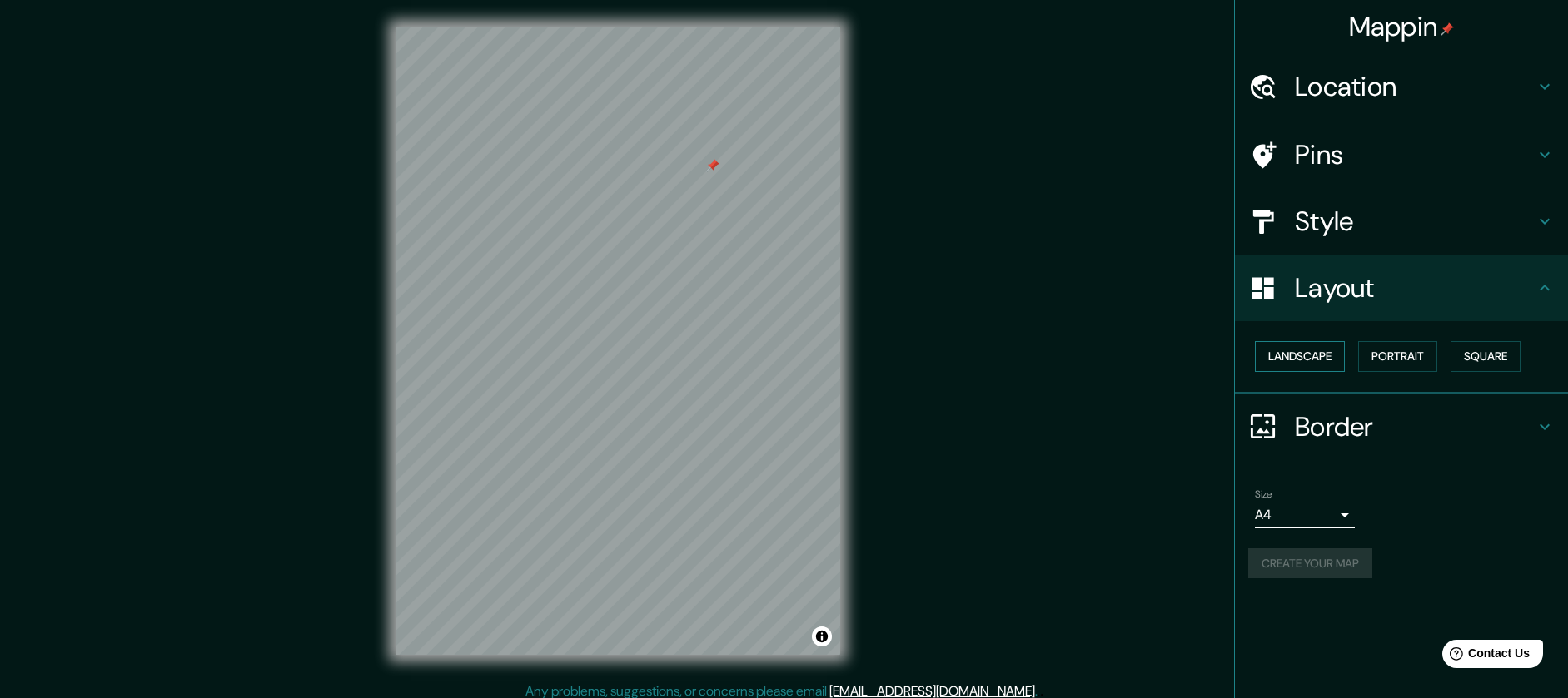
click at [1290, 362] on button "Landscape" at bounding box center [1300, 356] width 90 height 31
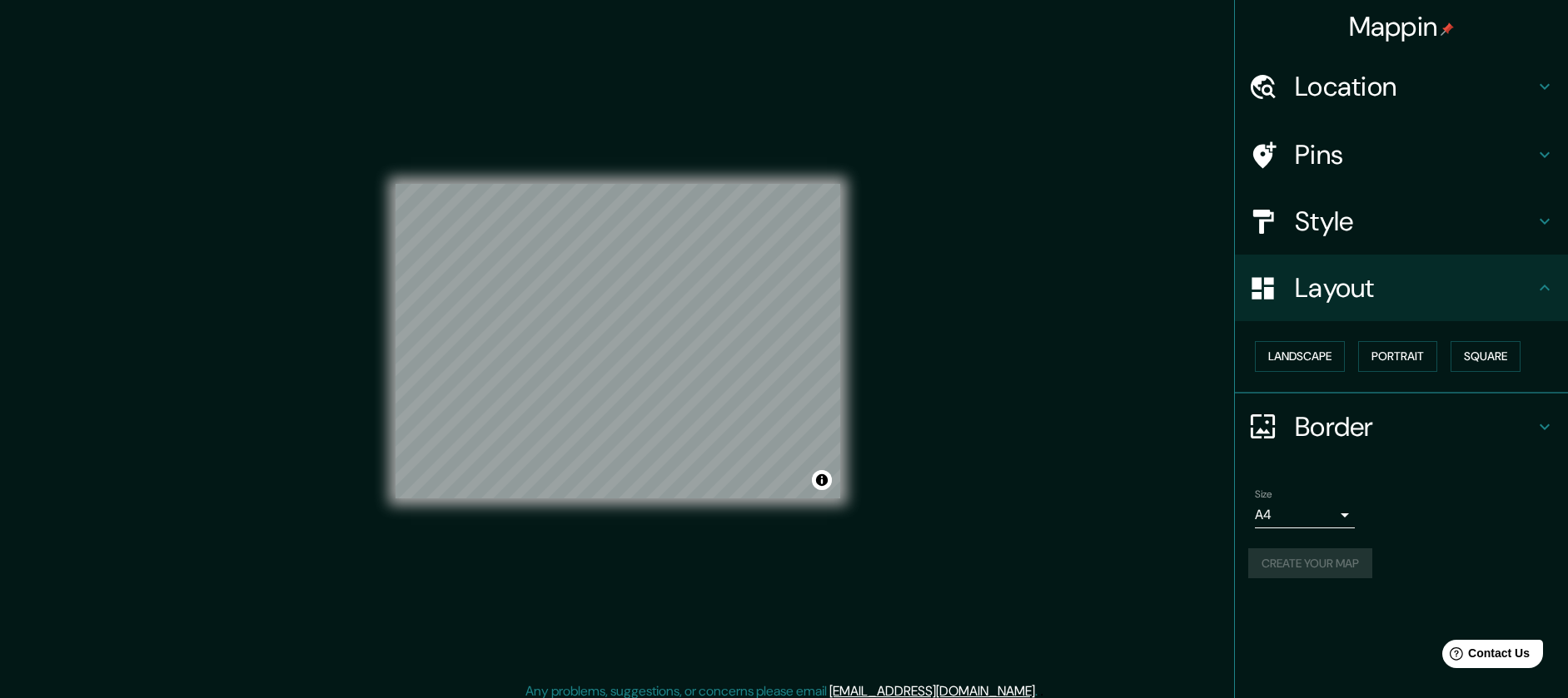
click at [1489, 549] on div "Create your map" at bounding box center [1401, 564] width 306 height 31
click at [1322, 247] on div "Style" at bounding box center [1401, 221] width 333 height 67
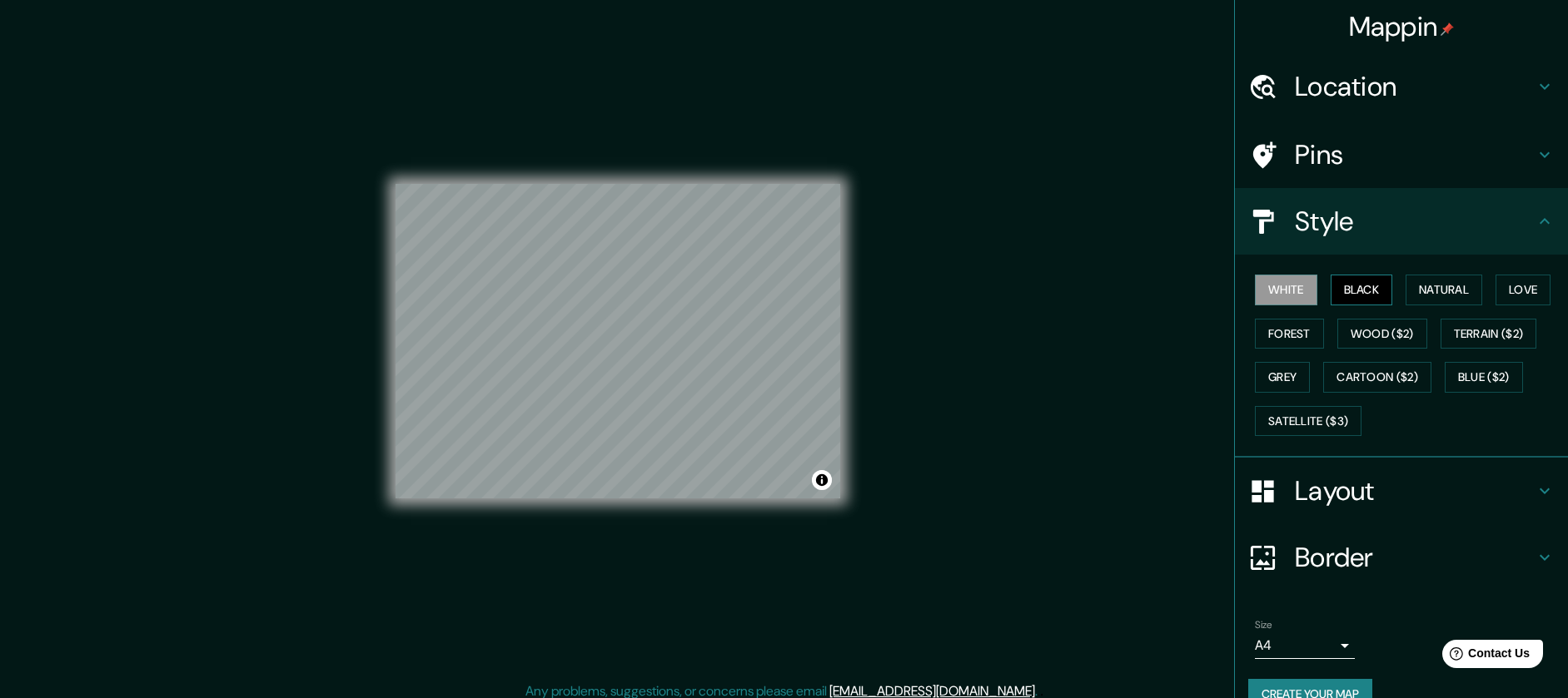
click at [1365, 296] on button "Black" at bounding box center [1361, 290] width 62 height 31
click at [1423, 297] on button "Natural" at bounding box center [1443, 290] width 77 height 31
click at [1330, 288] on button "Black" at bounding box center [1361, 290] width 62 height 31
click at [1307, 289] on div "White Black Natural Love Forest Wood ($2) Terrain ($2) Grey Cartoon ($2) Blue (…" at bounding box center [1407, 355] width 319 height 175
click at [1235, 287] on div "White Black Natural Love Forest Wood ($2) Terrain ($2) Grey Cartoon ($2) Blue (…" at bounding box center [1401, 355] width 333 height 203
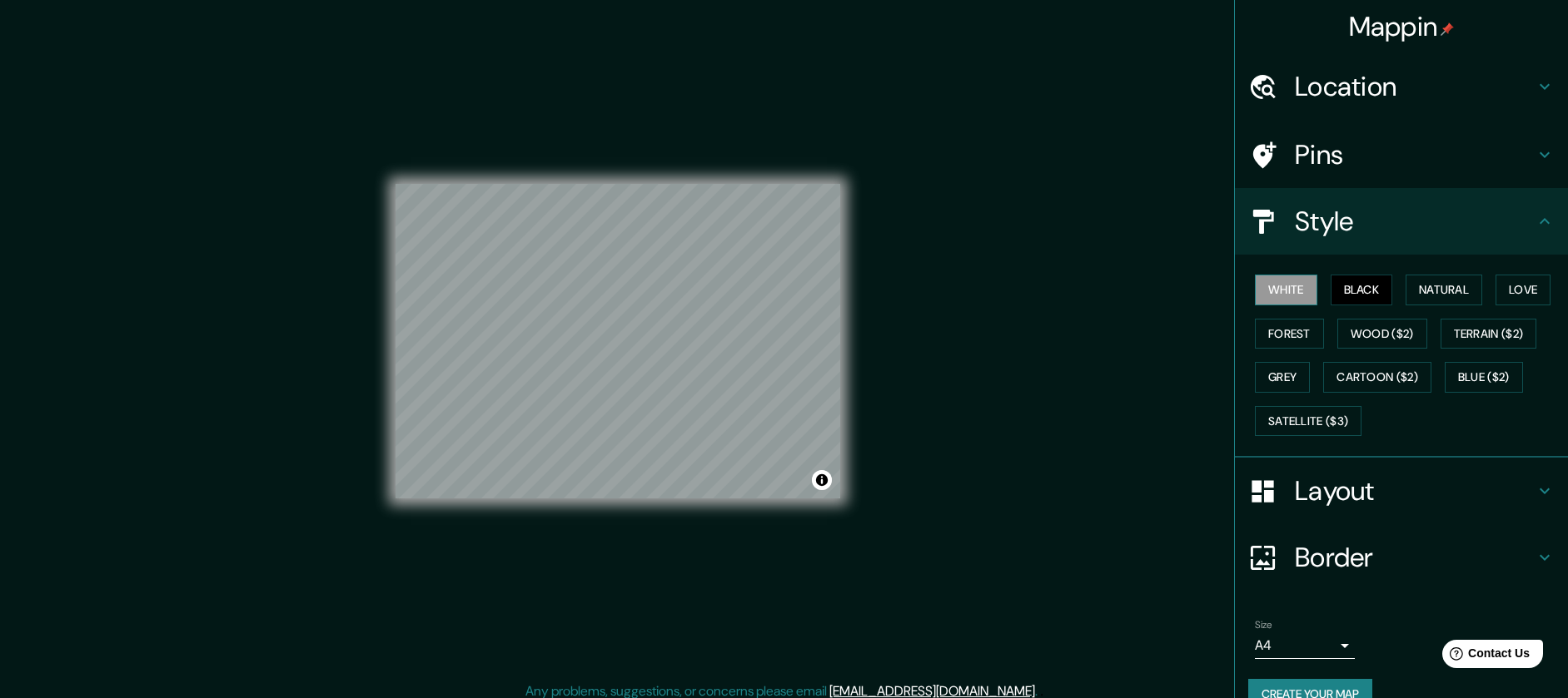
click at [1255, 286] on button "White" at bounding box center [1286, 290] width 62 height 31
click at [1477, 283] on div "White Black Natural Love Forest Wood ($2) Terrain ($2) Grey Cartoon ($2) Blue (…" at bounding box center [1407, 355] width 319 height 175
click at [1443, 282] on button "Natural" at bounding box center [1443, 290] width 77 height 31
click at [1350, 165] on h4 "Pins" at bounding box center [1414, 155] width 240 height 33
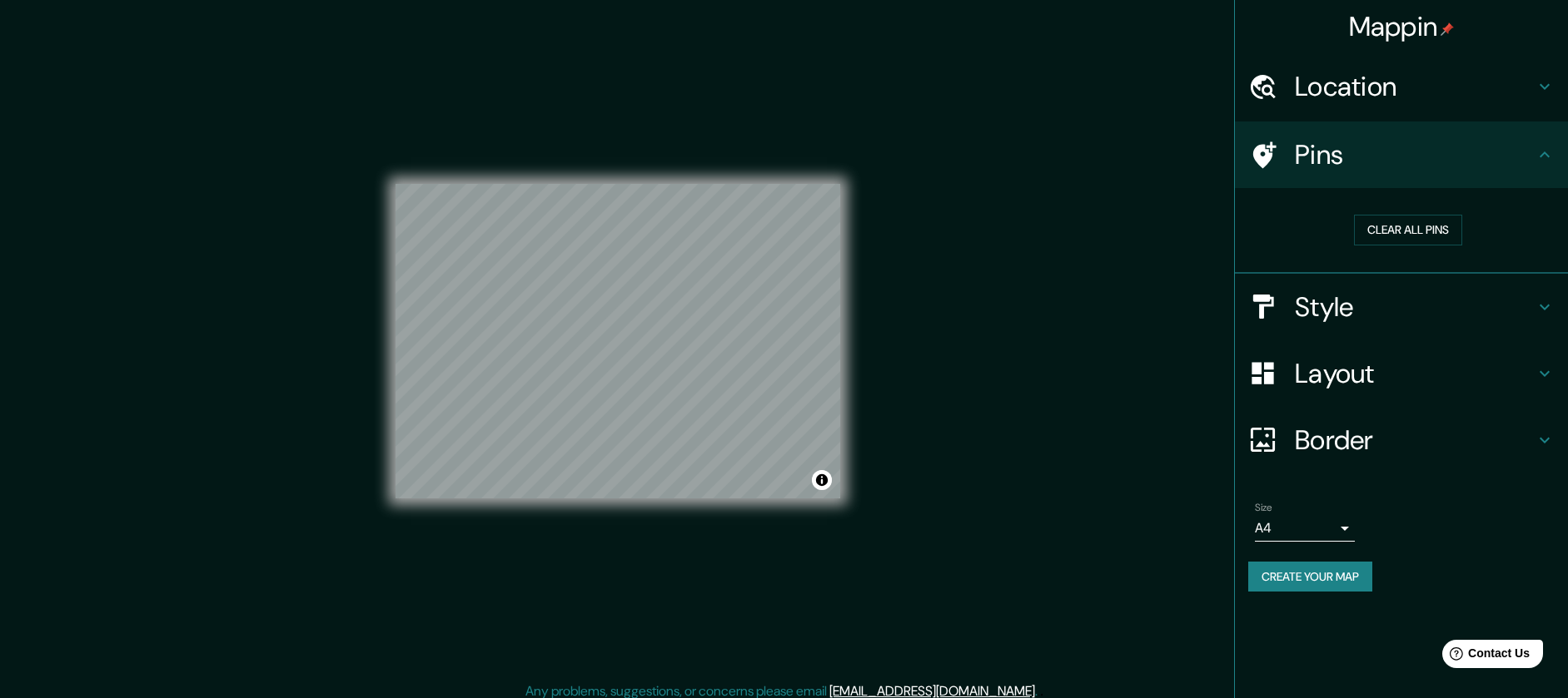
click at [1290, 587] on button "Create your map" at bounding box center [1309, 577] width 124 height 31
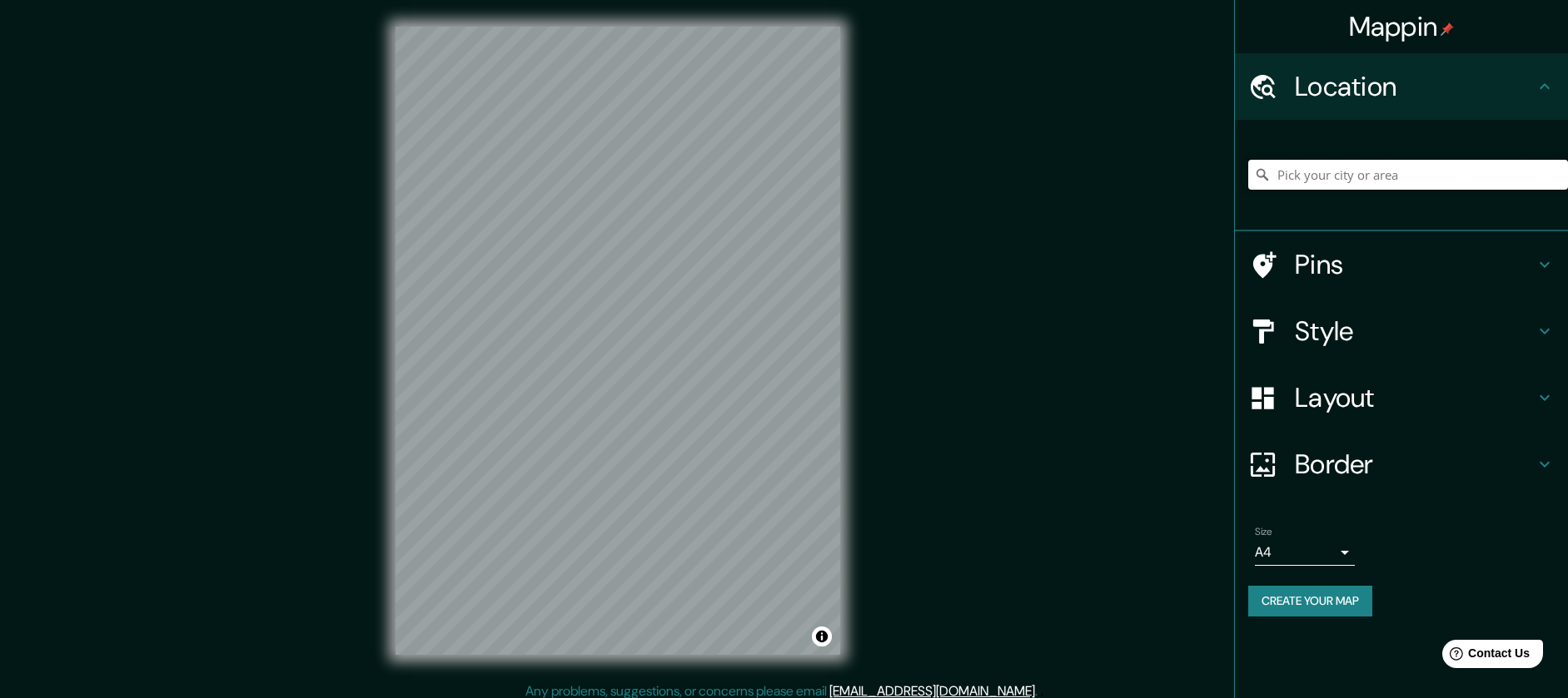
click at [1344, 187] on input "Pick your city or area" at bounding box center [1407, 175] width 319 height 30
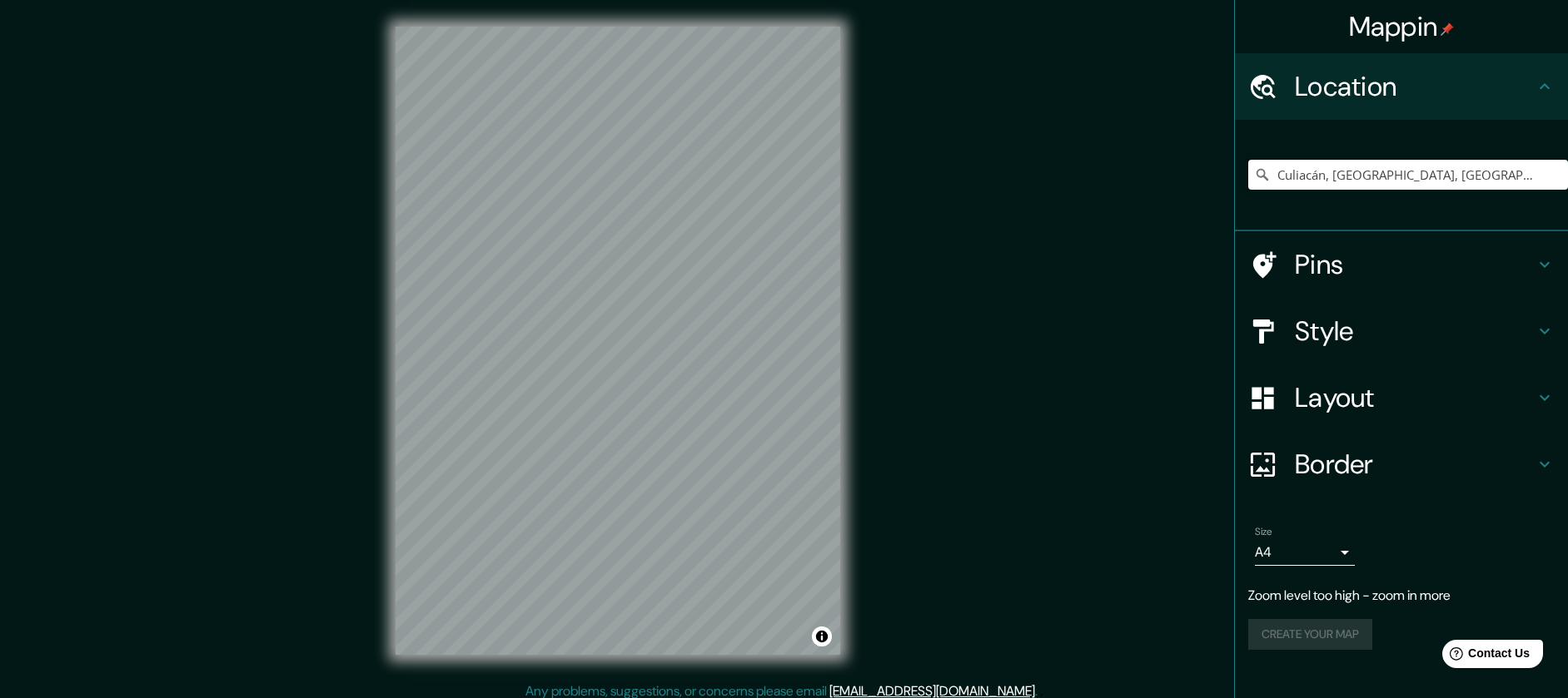
type input "Culiacán, [GEOGRAPHIC_DATA], [GEOGRAPHIC_DATA]"
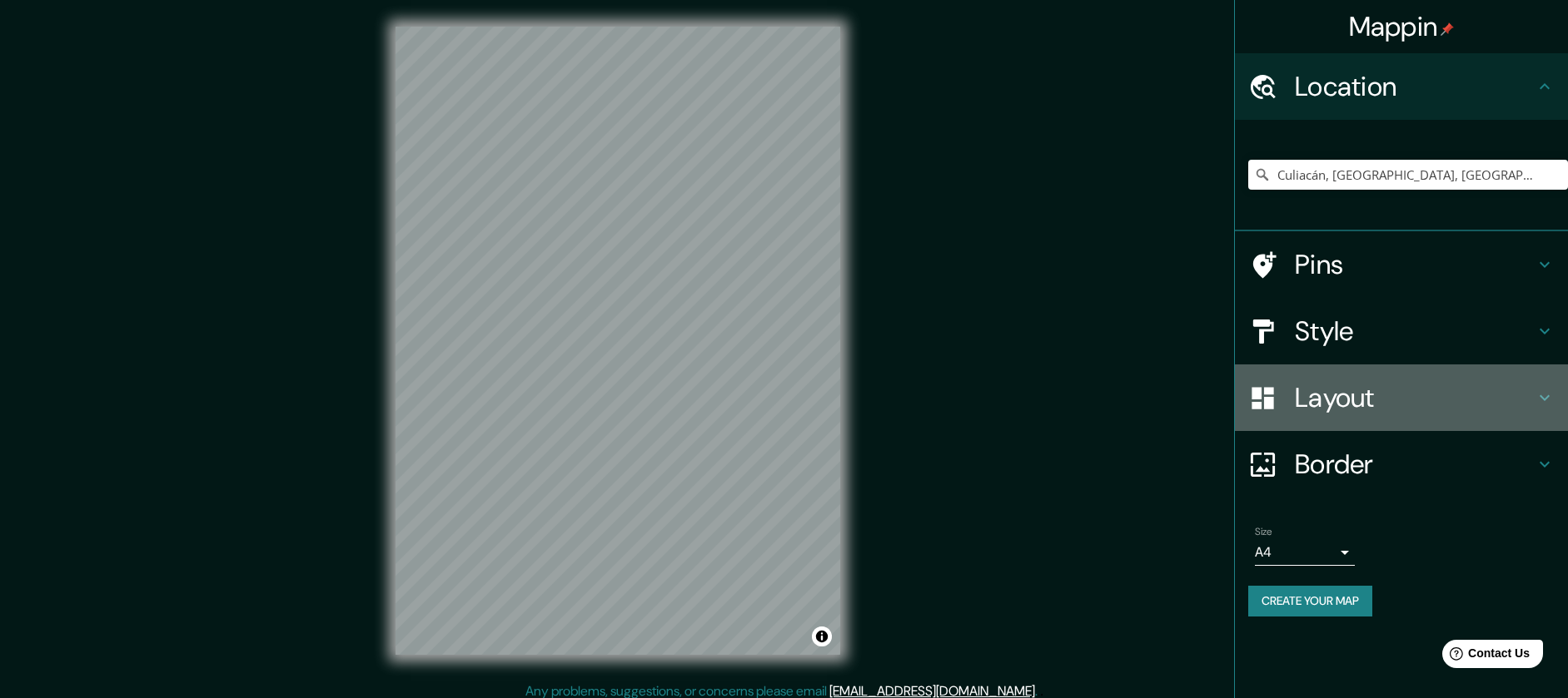
click at [1331, 419] on div "Layout" at bounding box center [1401, 397] width 333 height 67
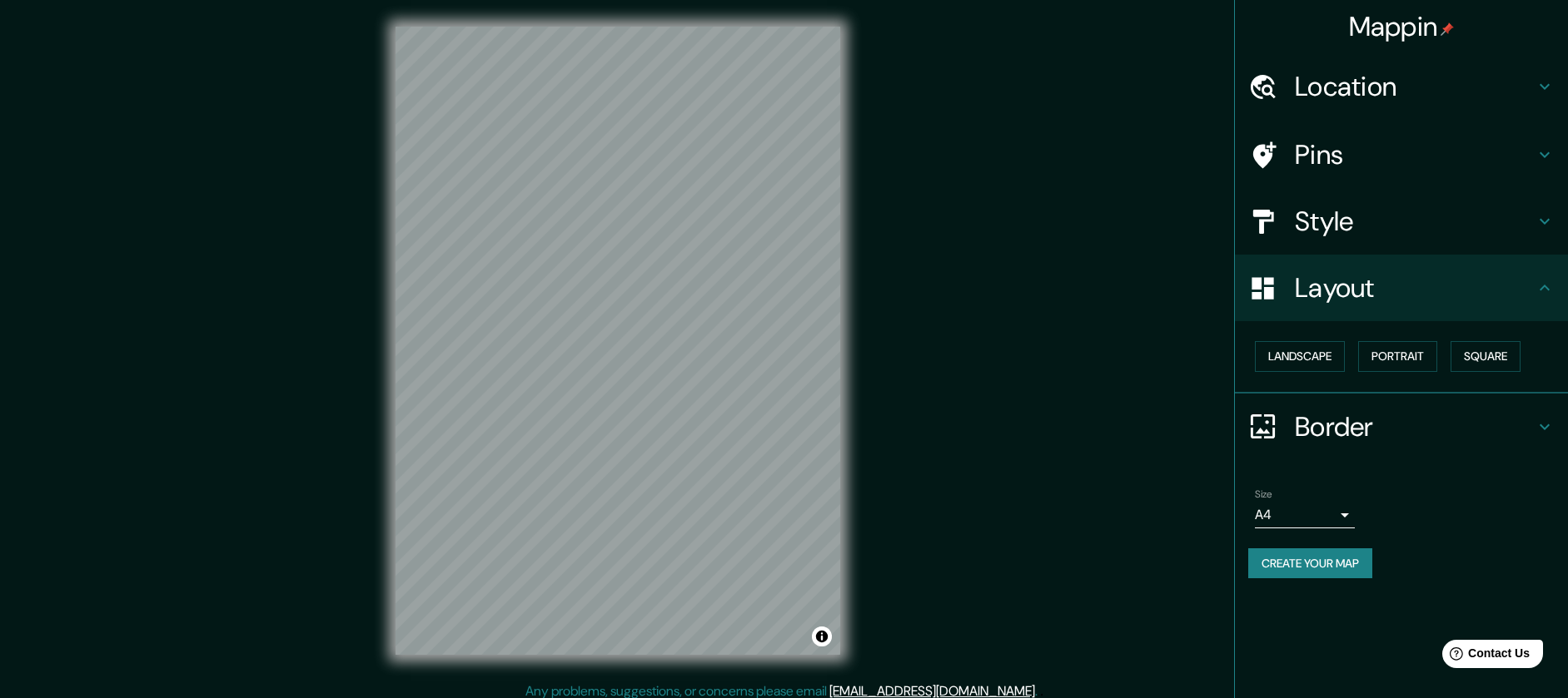
click at [1341, 572] on button "Create your map" at bounding box center [1309, 564] width 124 height 31
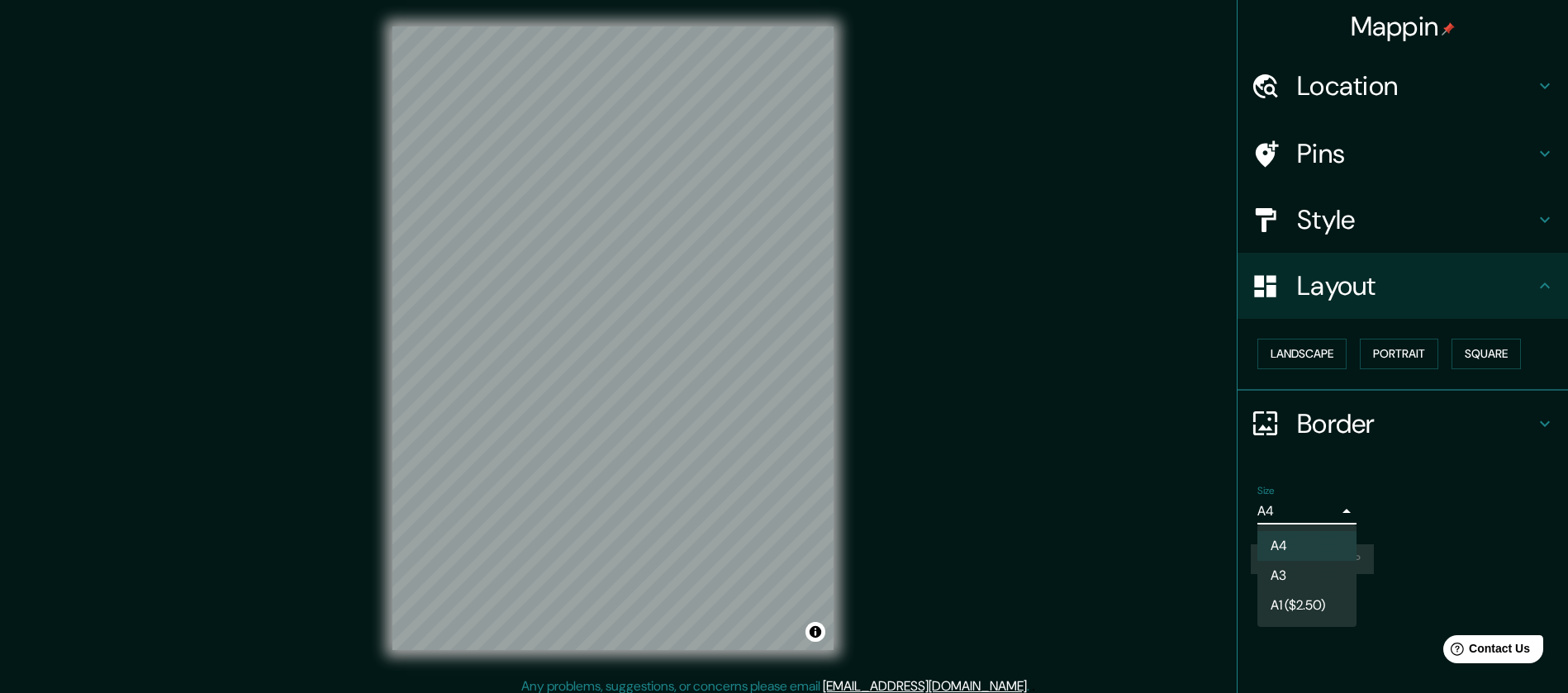
click at [1321, 502] on body "Mappin Location Culiacán, Sinaloa, México Culiacán Sinaloa, México Culiacán Ros…" at bounding box center [784, 346] width 1568 height 693
click at [1311, 569] on li "A3" at bounding box center [1306, 575] width 99 height 30
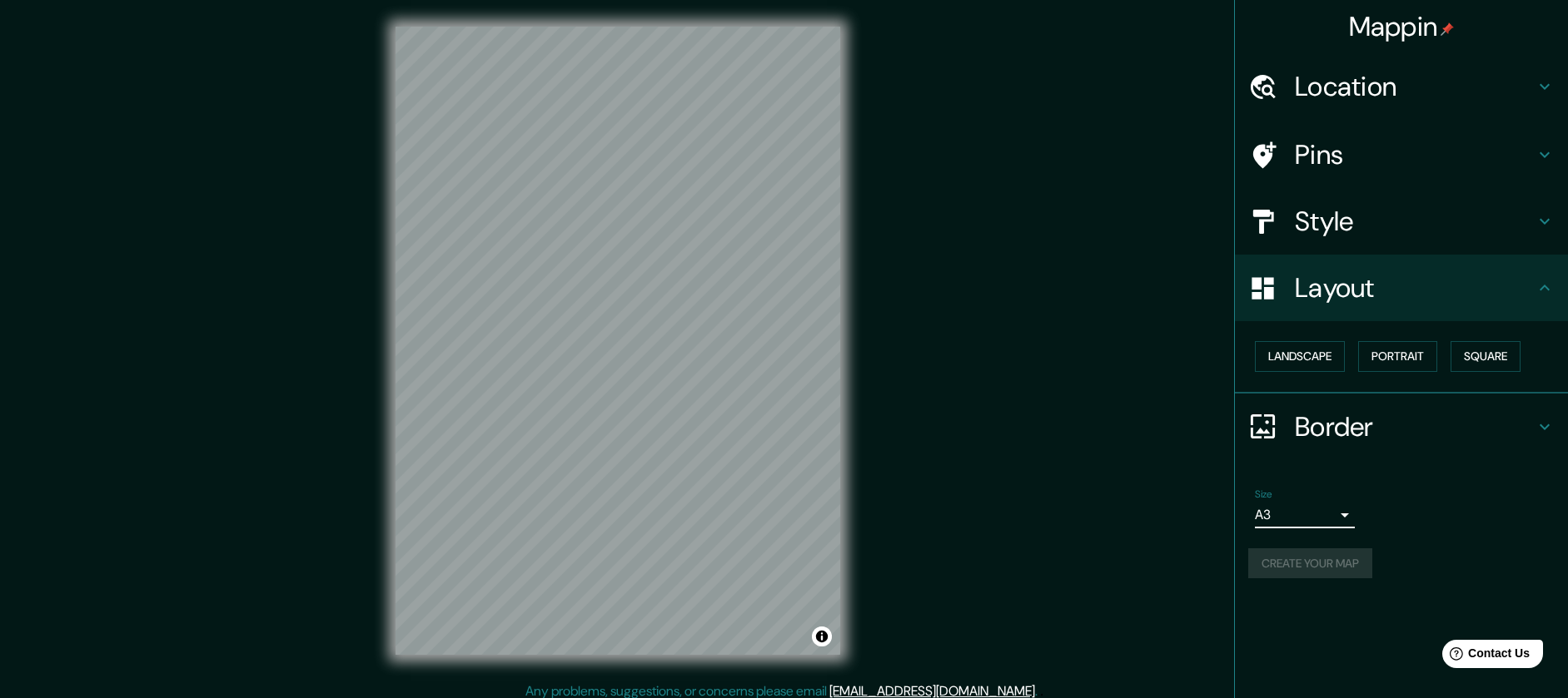
click at [1328, 558] on div "Create your map" at bounding box center [1401, 564] width 306 height 31
click at [1348, 431] on h4 "Border" at bounding box center [1414, 426] width 240 height 33
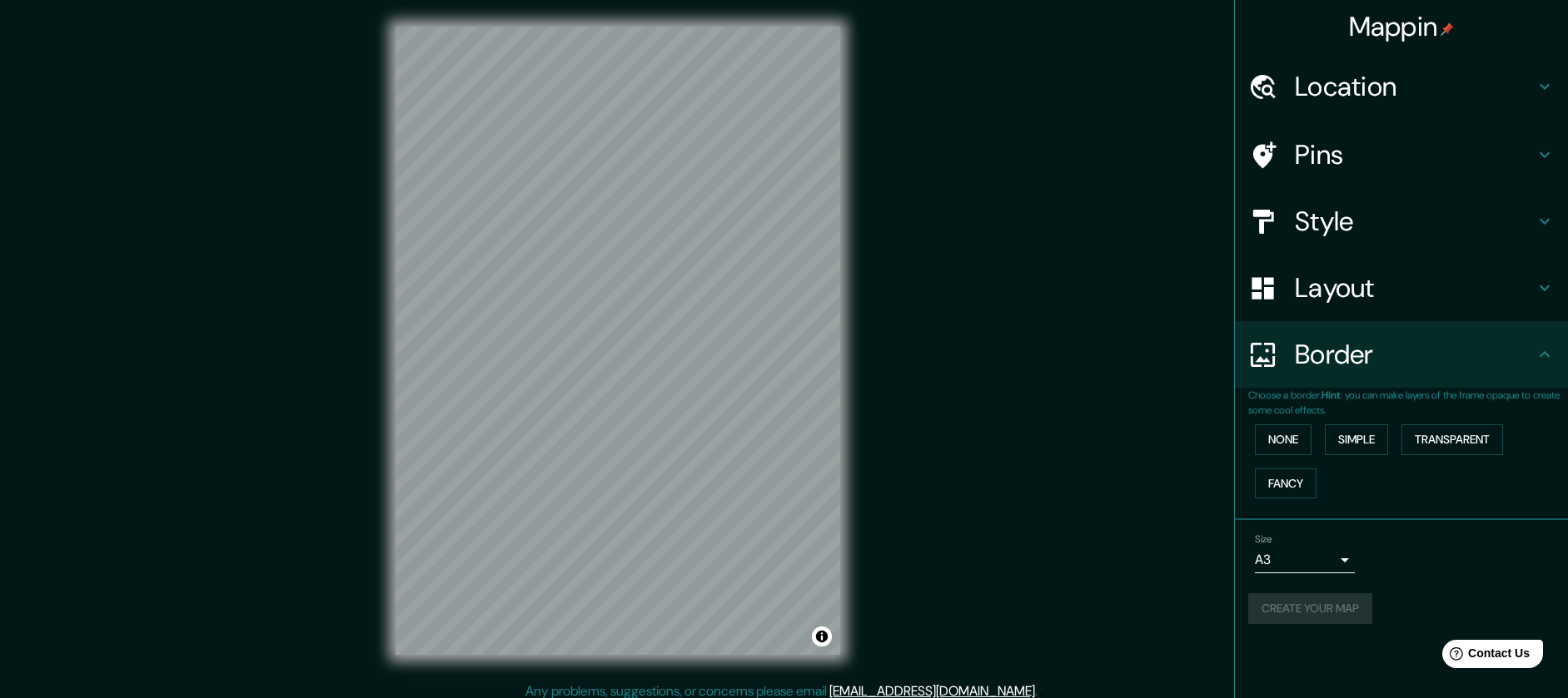
click at [1409, 305] on div "Layout" at bounding box center [1401, 287] width 333 height 67
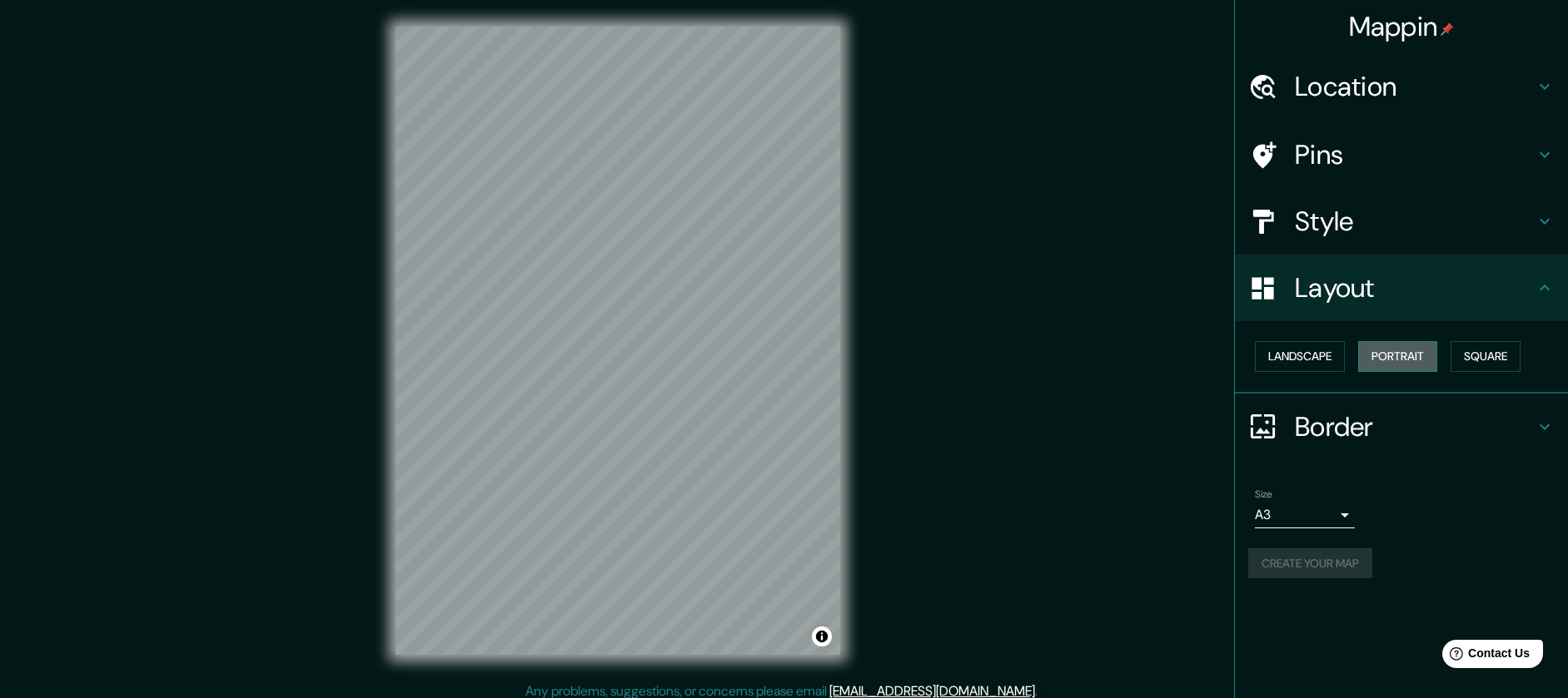
click at [1417, 363] on button "Portrait" at bounding box center [1397, 356] width 79 height 31
click at [1469, 357] on button "Square" at bounding box center [1485, 356] width 70 height 31
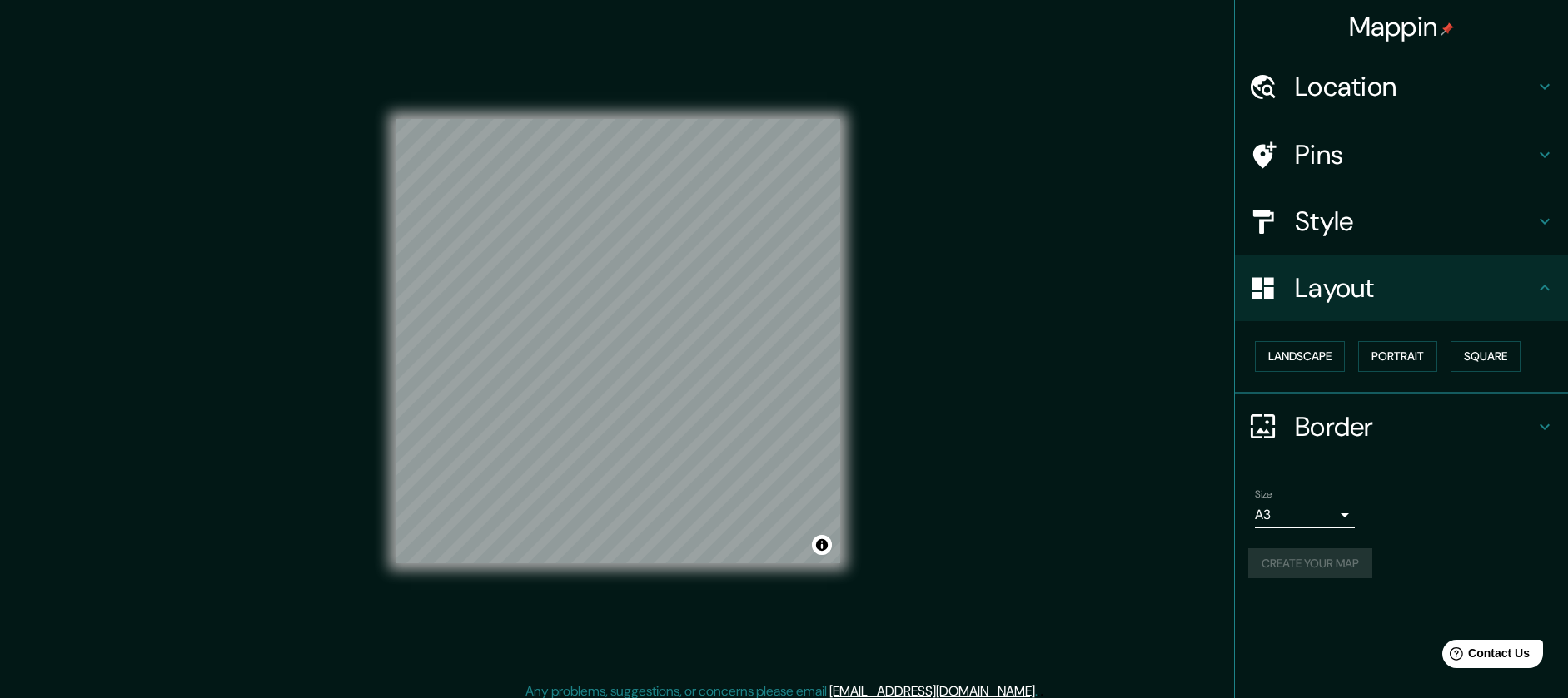
click at [1413, 460] on ul "Location Culiacán, Sinaloa, México Culiacán Sinaloa, México Culiacán Rosales Si…" at bounding box center [1401, 326] width 333 height 545
click at [1309, 517] on body "Mappin Location Culiacán, Sinaloa, México Culiacán Sinaloa, México Culiacán Ros…" at bounding box center [784, 349] width 1568 height 698
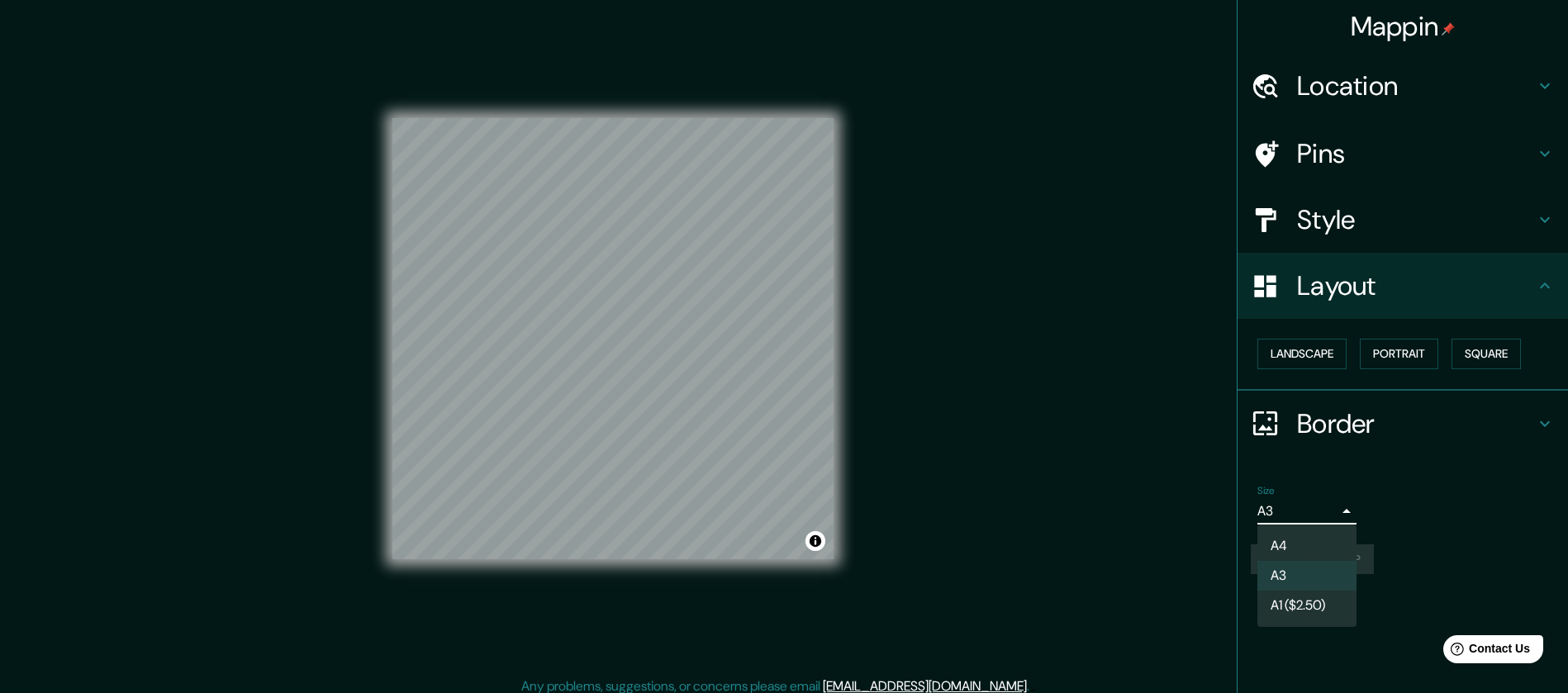
click at [1285, 553] on li "A4" at bounding box center [1306, 546] width 99 height 30
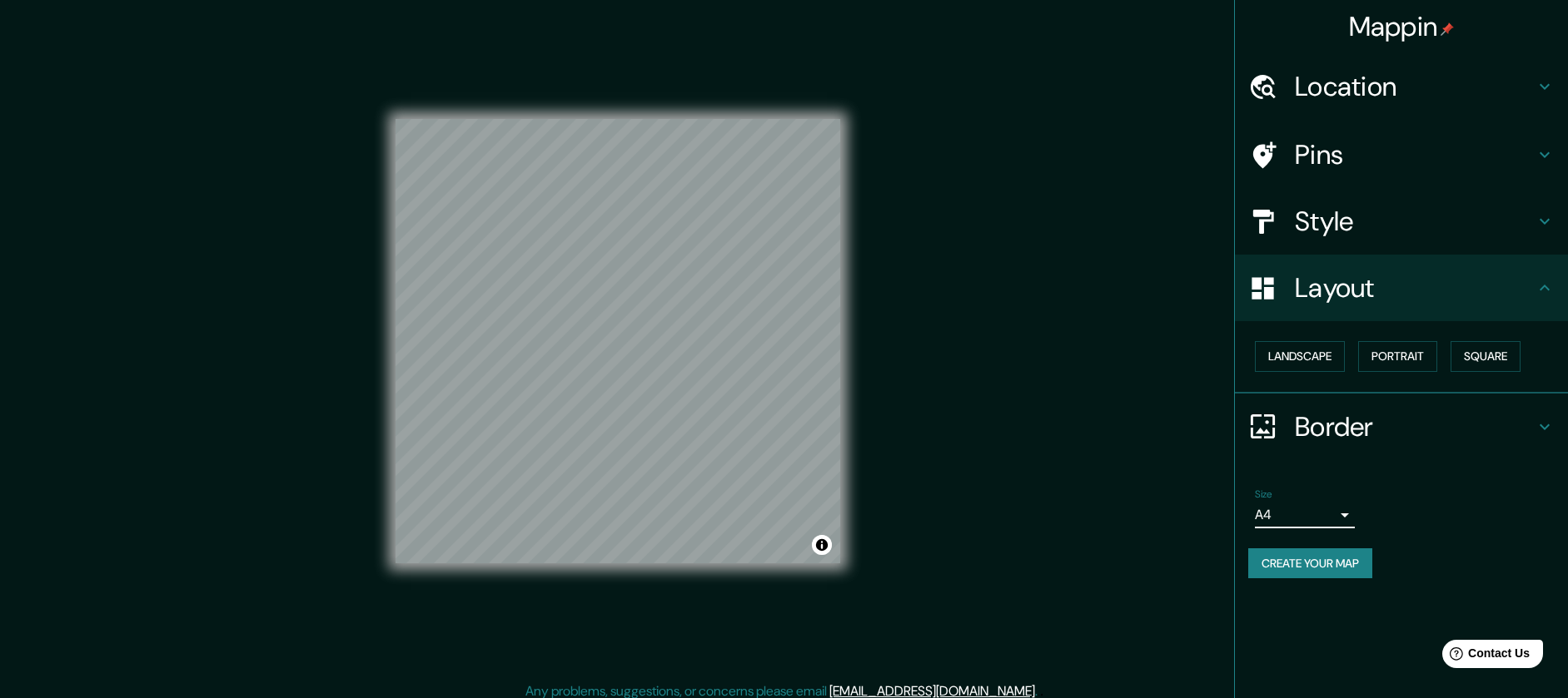
click at [1282, 570] on button "Create your map" at bounding box center [1309, 564] width 124 height 31
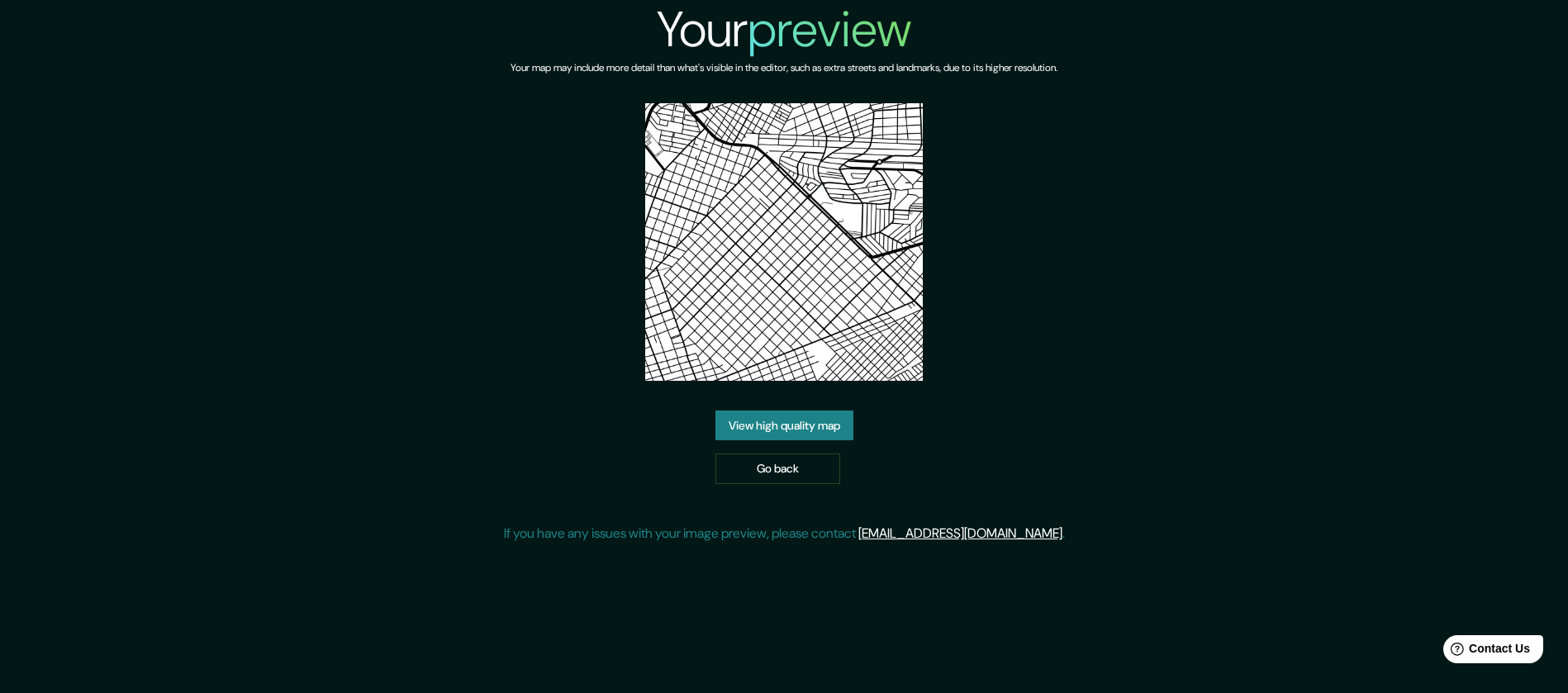
click at [805, 421] on link "View high quality map" at bounding box center [784, 426] width 138 height 31
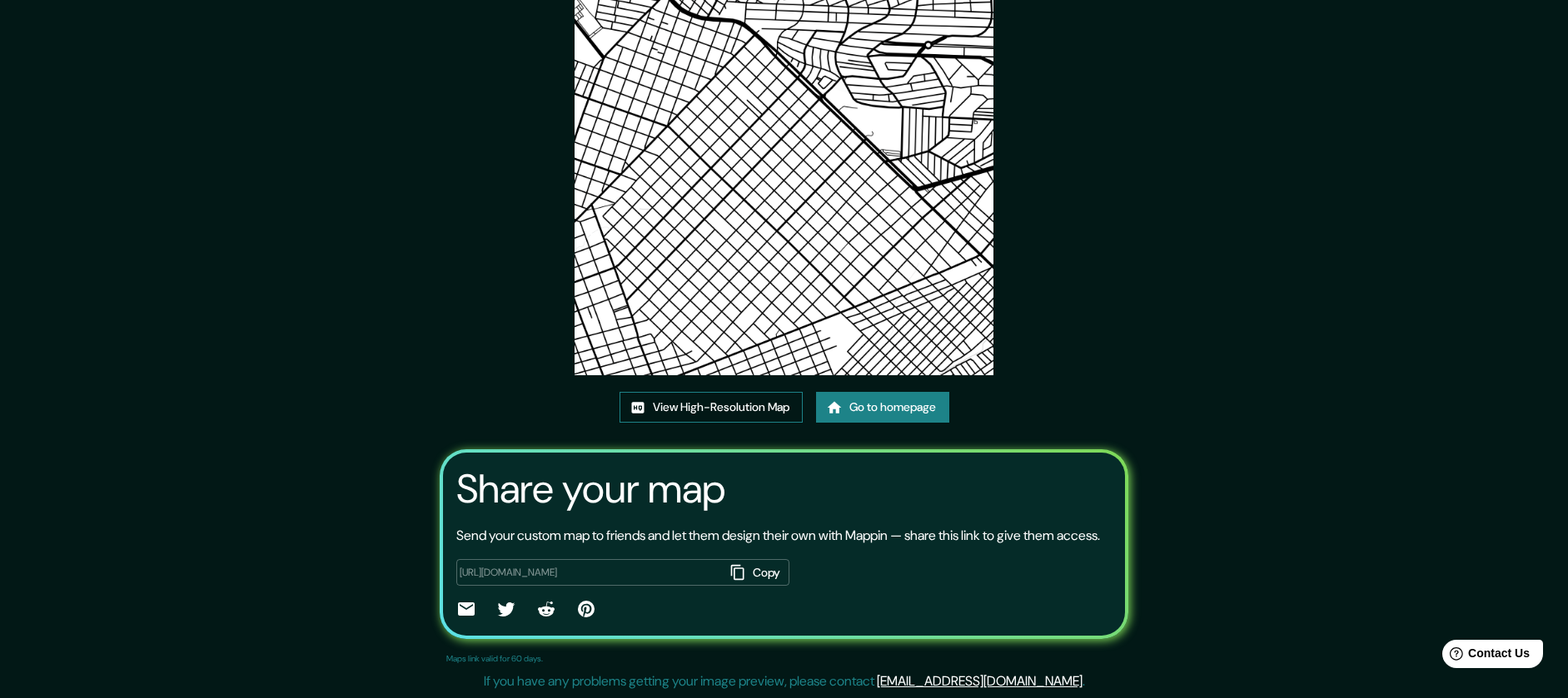
scroll to position [137, 0]
click at [755, 392] on link "View High-Resolution Map" at bounding box center [711, 407] width 183 height 31
